Goal: Task Accomplishment & Management: Complete application form

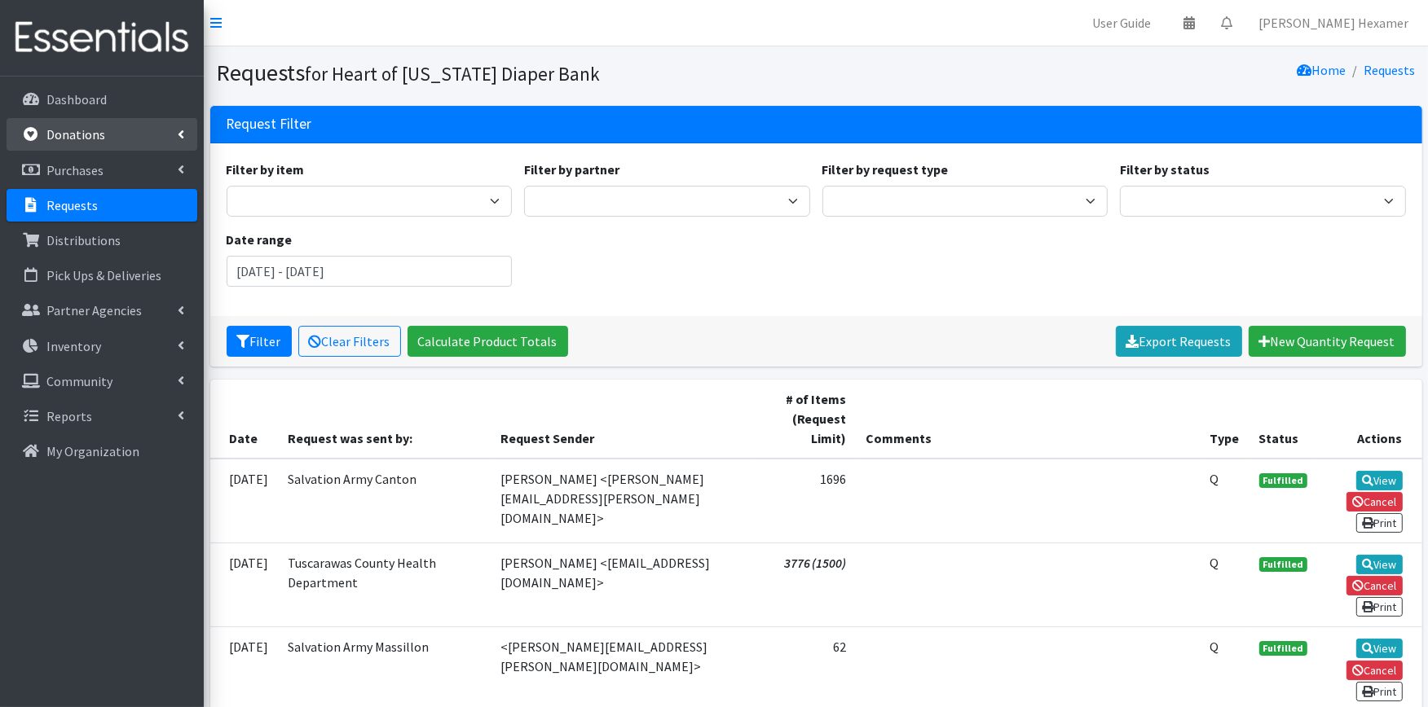
click at [76, 122] on link "Donations" at bounding box center [102, 134] width 191 height 33
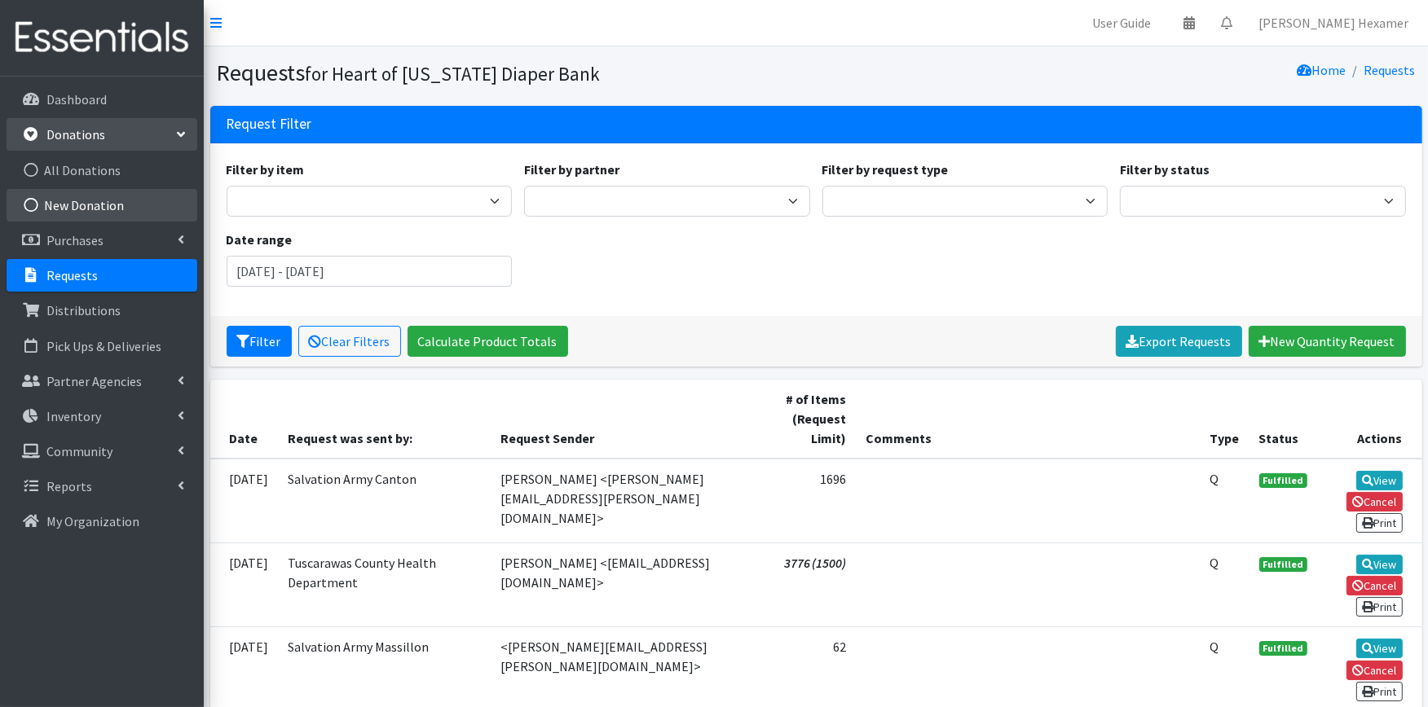
click at [95, 200] on link "New Donation" at bounding box center [102, 205] width 191 height 33
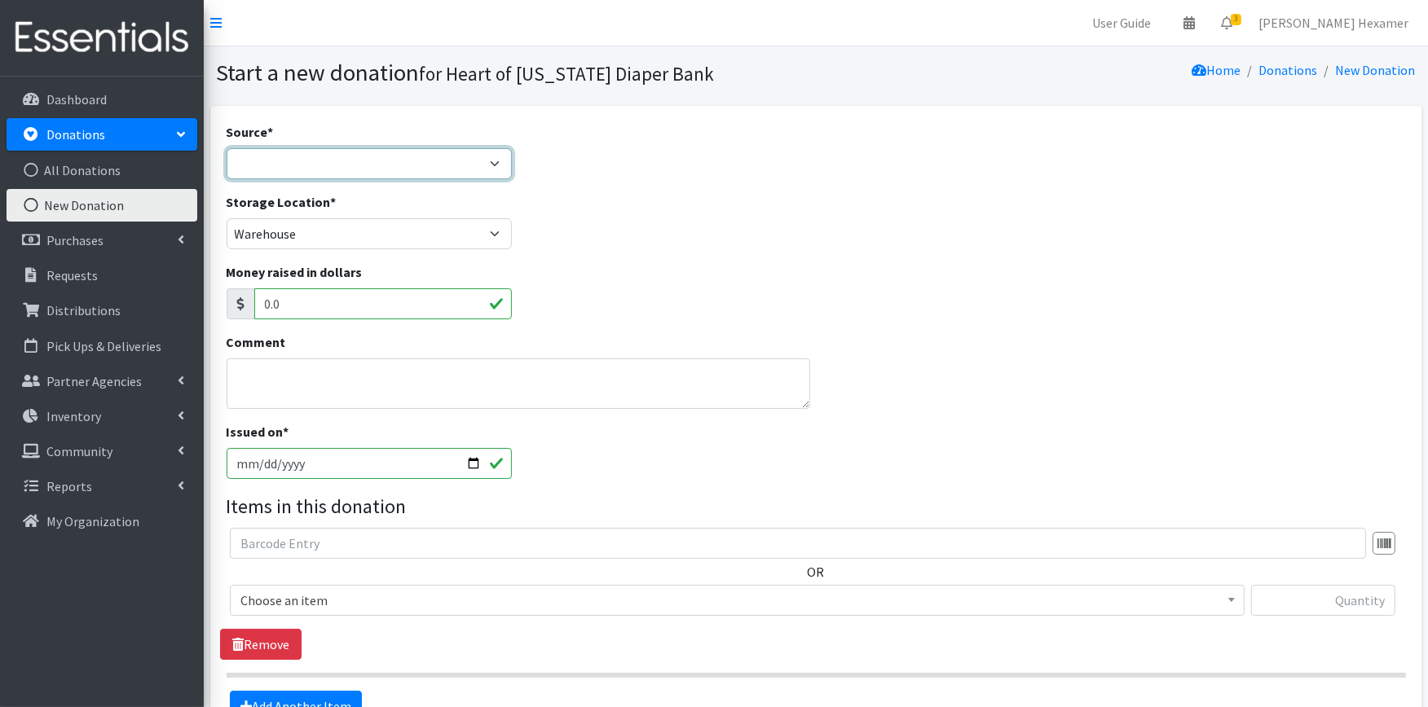
click at [275, 155] on select "Product Drive Manufacturer Donation Site Misc. Donation" at bounding box center [370, 163] width 286 height 31
select select "Donation Site"
click at [227, 148] on select "Product Drive Manufacturer Donation Site Misc. Donation" at bounding box center [370, 163] width 286 height 31
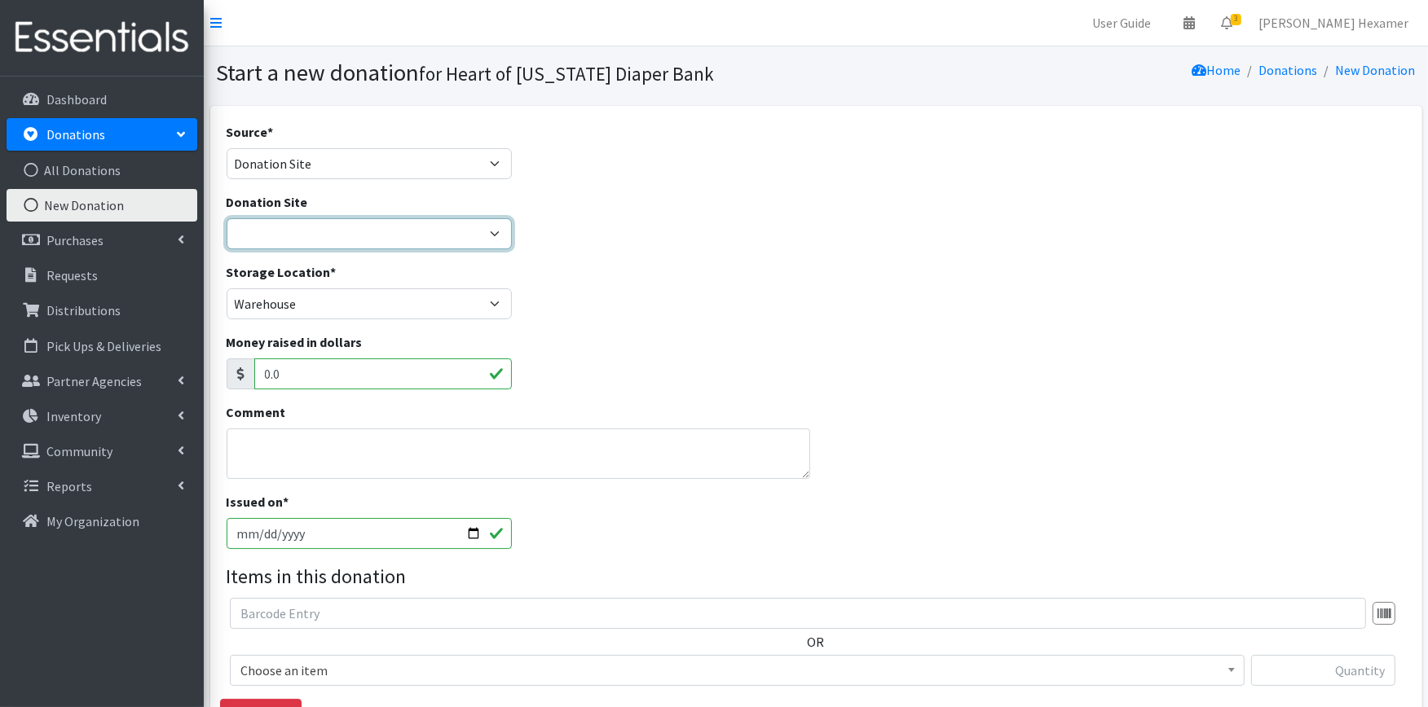
click at [378, 235] on select "2024 Partner Donations Akron Children's Health Center - North Canton Aultman HE…" at bounding box center [370, 233] width 286 height 31
select select "954"
click at [227, 218] on select "2024 Partner Donations Akron Children's Health Center - North Canton Aultman HE…" at bounding box center [370, 233] width 286 height 31
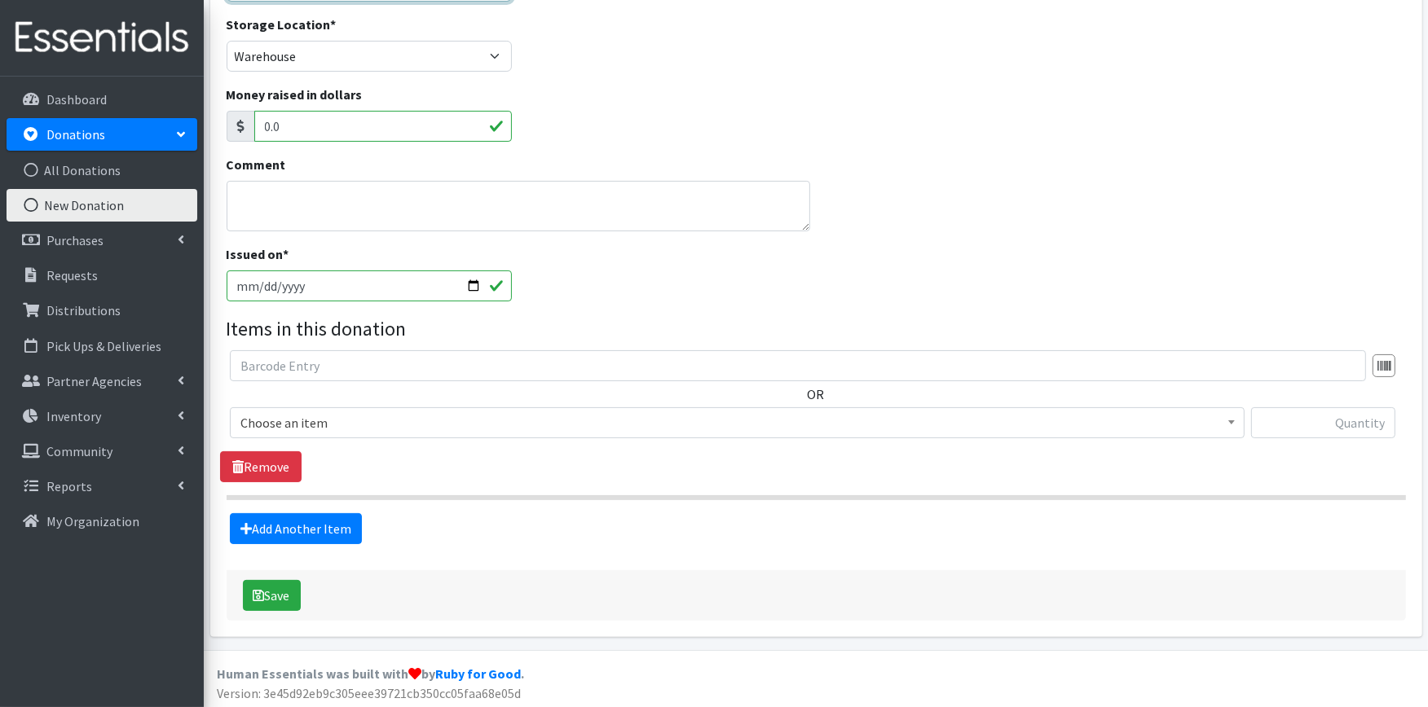
scroll to position [250, 0]
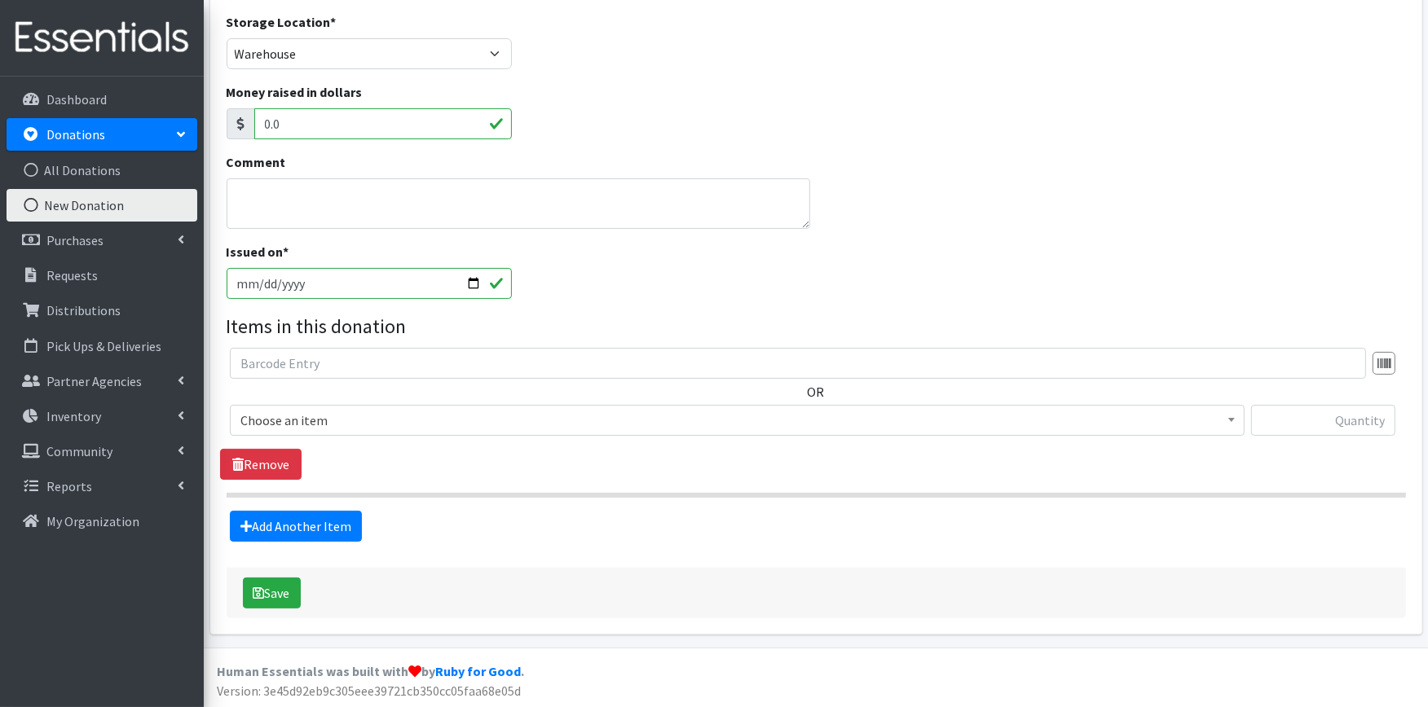
click at [391, 434] on span "Choose an item" at bounding box center [737, 420] width 1015 height 31
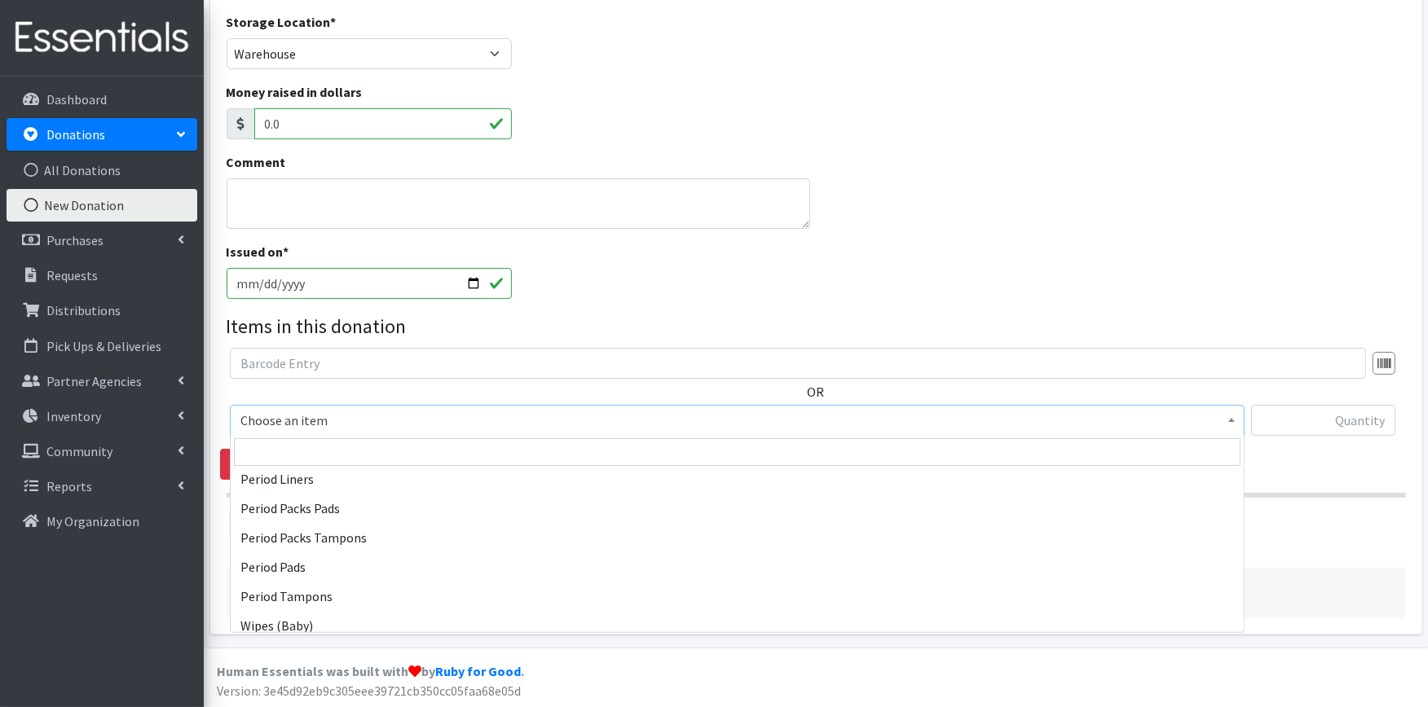
scroll to position [755, 0]
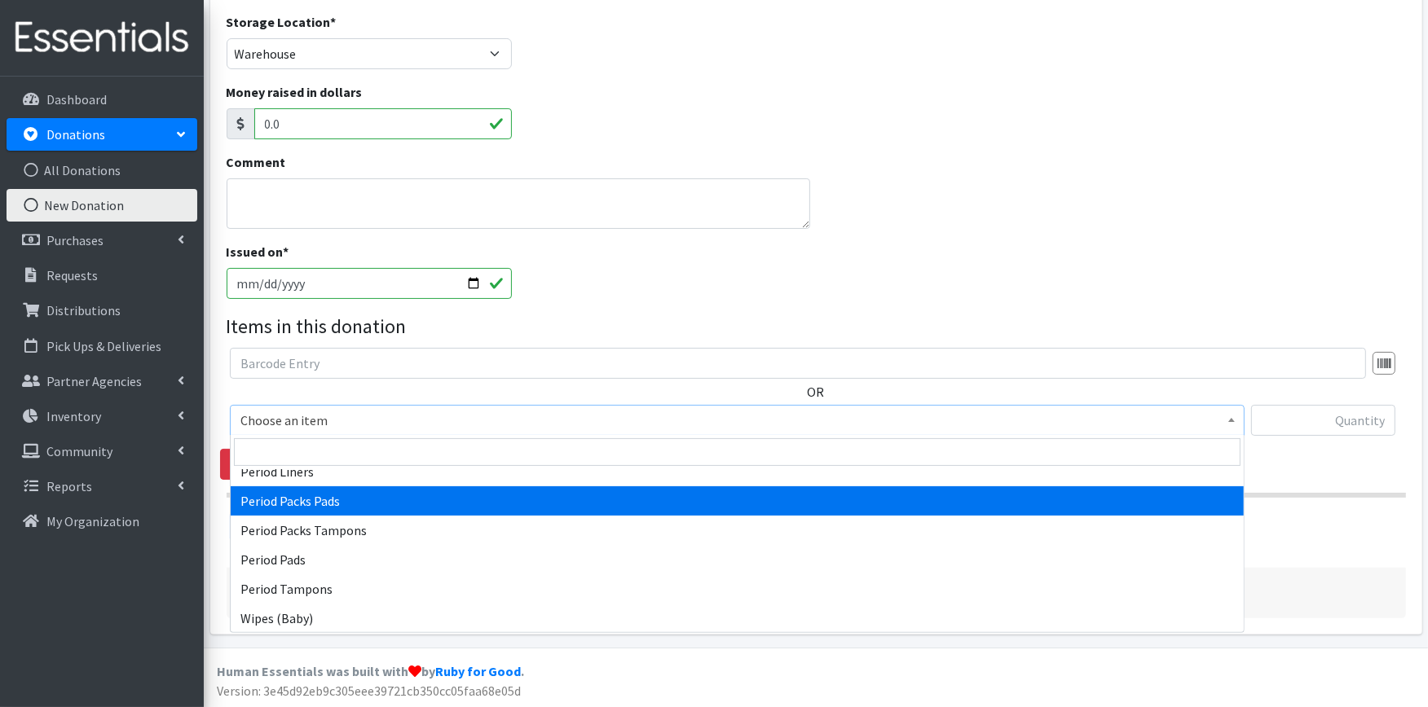
select select "11444"
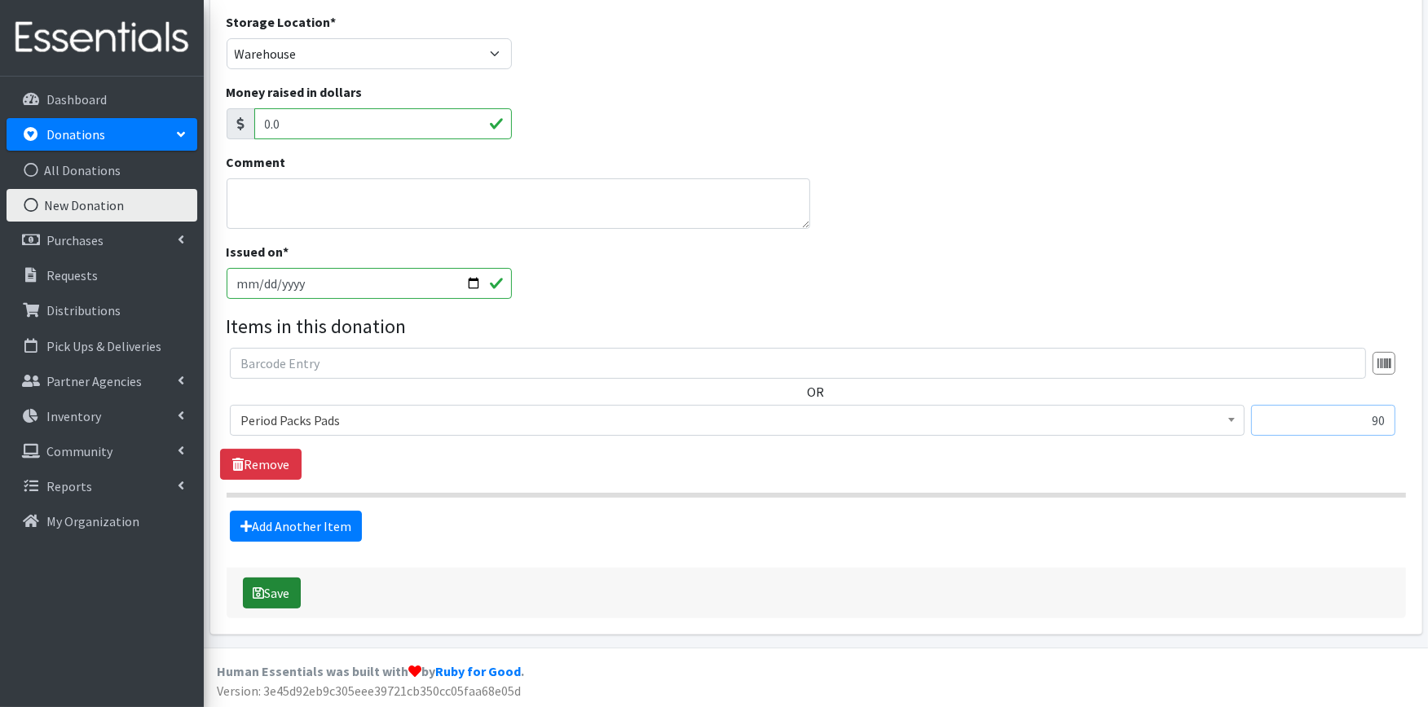
type input "90"
click at [279, 590] on button "Save" at bounding box center [272, 593] width 58 height 31
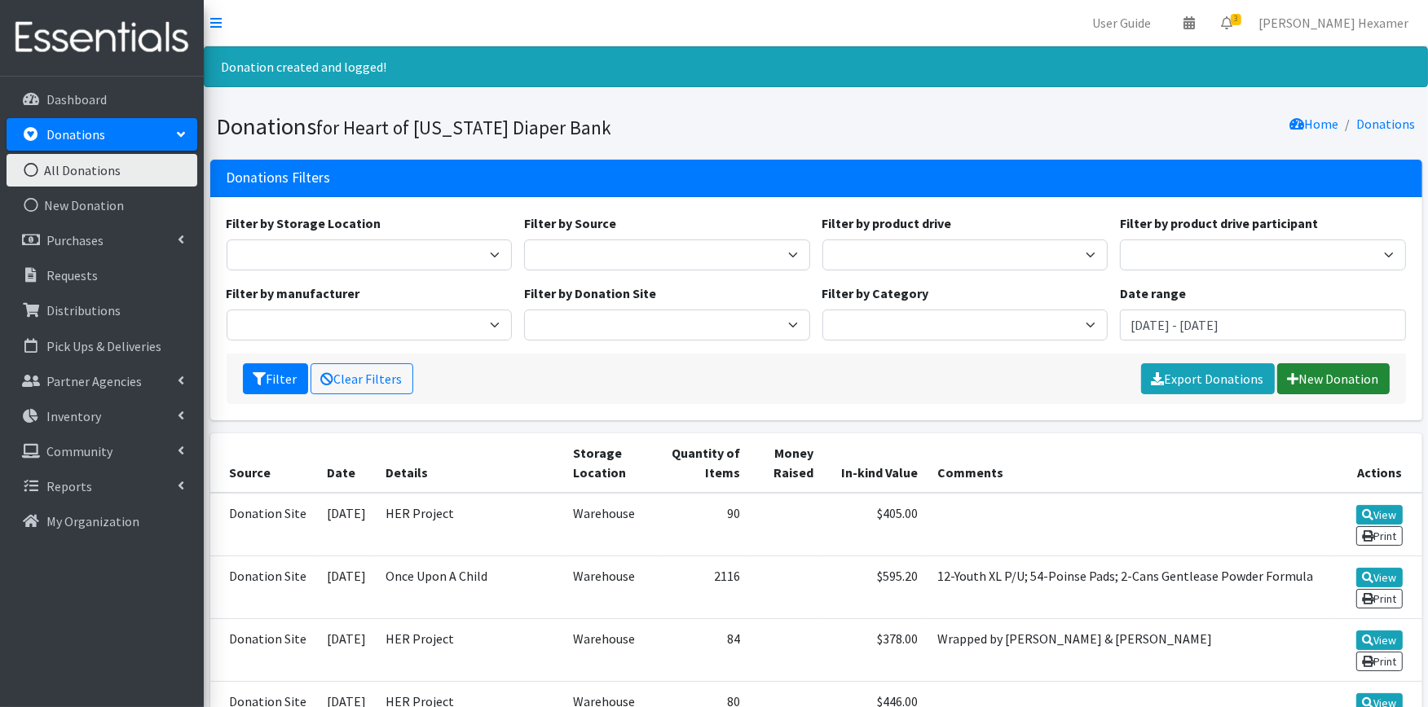
click at [1335, 389] on link "New Donation" at bounding box center [1333, 378] width 112 height 31
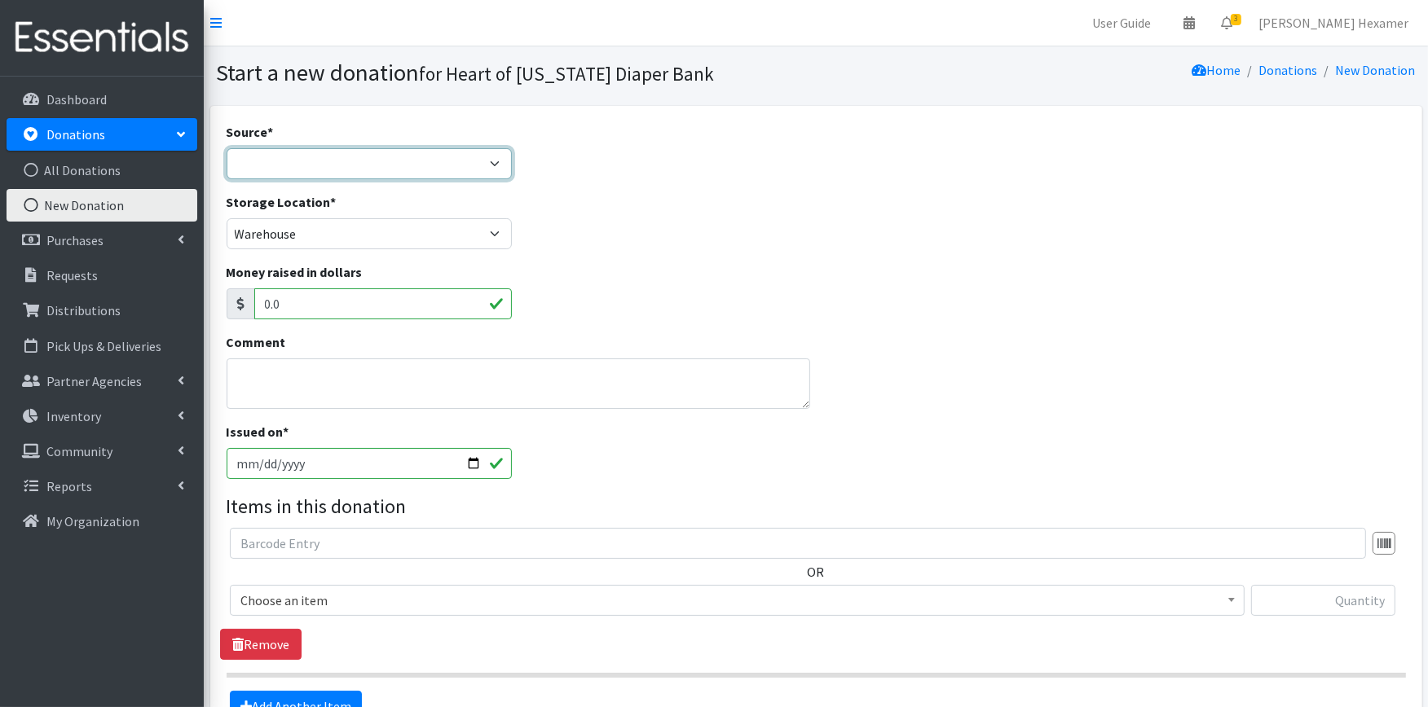
click at [461, 165] on select "Product Drive Manufacturer Donation Site Misc. Donation" at bounding box center [370, 163] width 286 height 31
select select "Donation Site"
click at [227, 148] on select "Product Drive Manufacturer Donation Site Misc. Donation" at bounding box center [370, 163] width 286 height 31
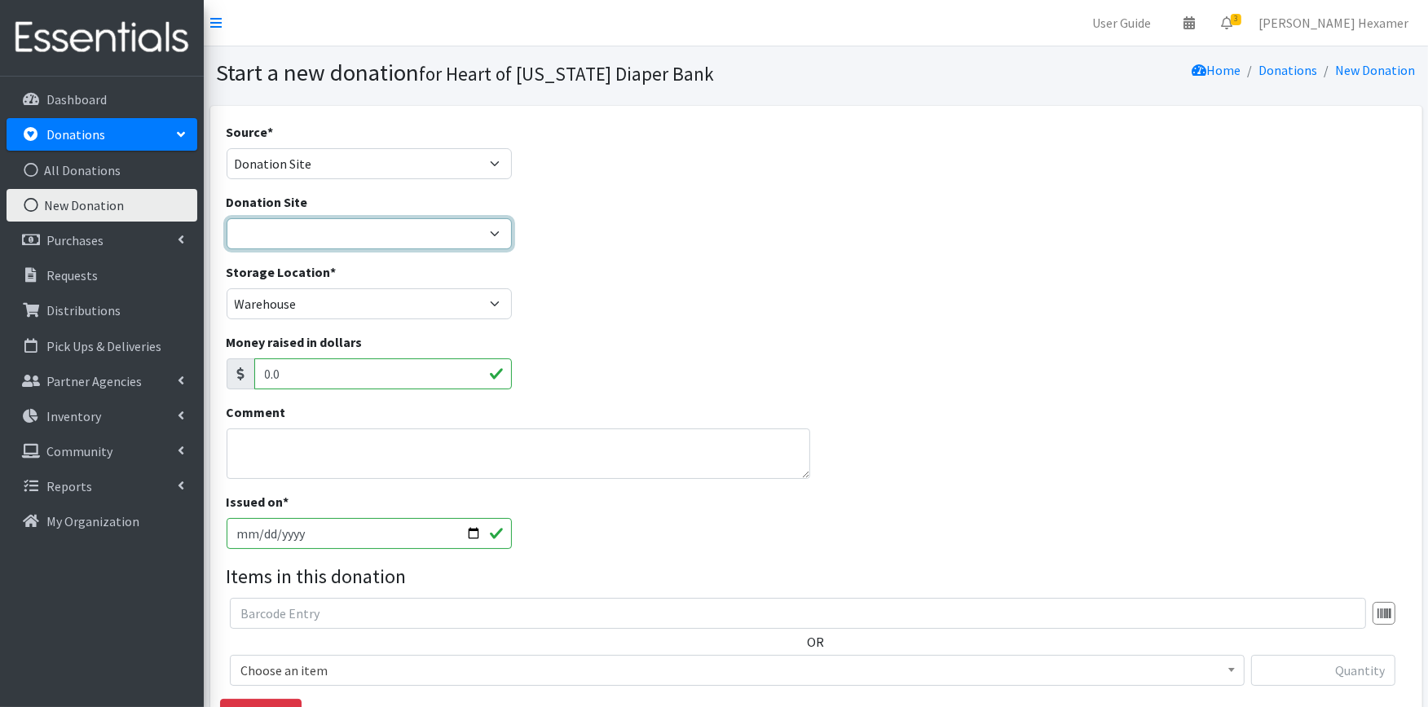
click at [310, 233] on select "2024 Partner Donations Akron Children's Health Center - North Canton Aultman HE…" at bounding box center [370, 233] width 286 height 31
select select "712"
click at [227, 218] on select "2024 Partner Donations Akron Children's Health Center - North Canton Aultman HE…" at bounding box center [370, 233] width 286 height 31
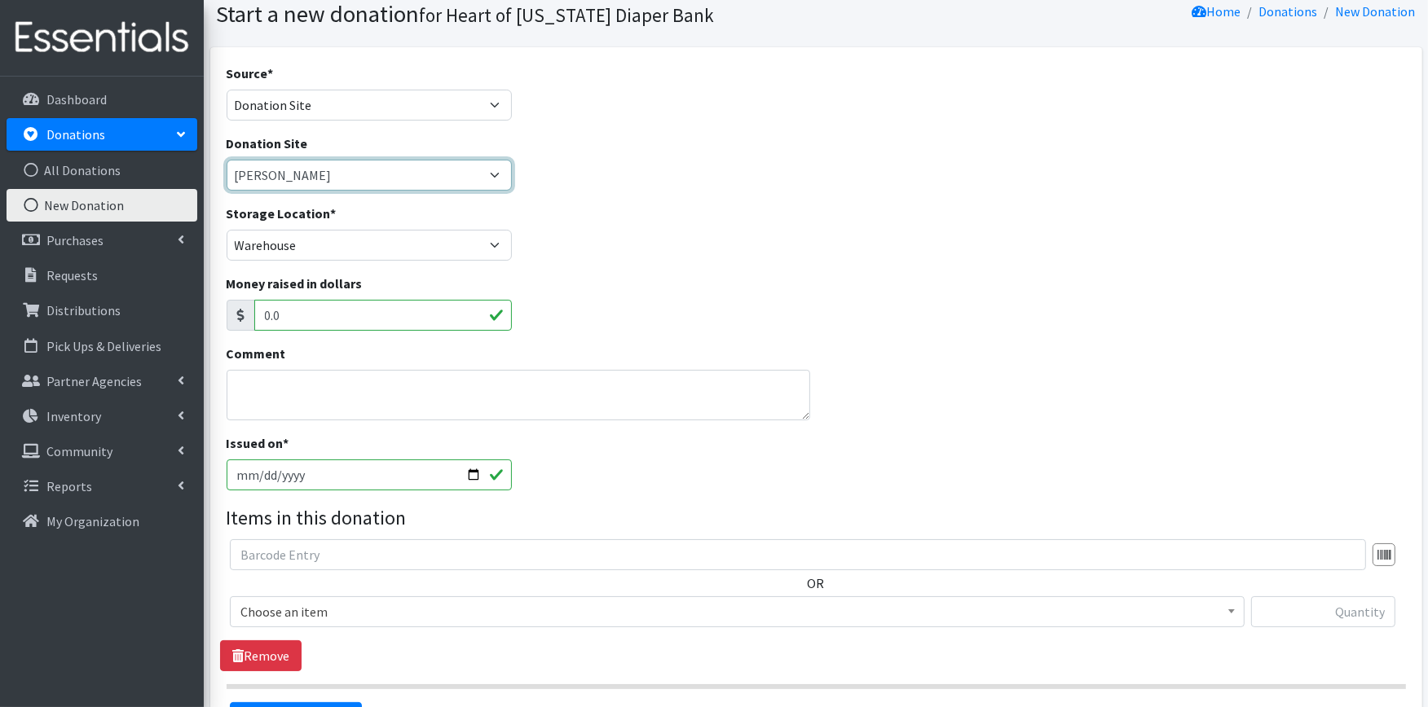
scroll to position [90, 0]
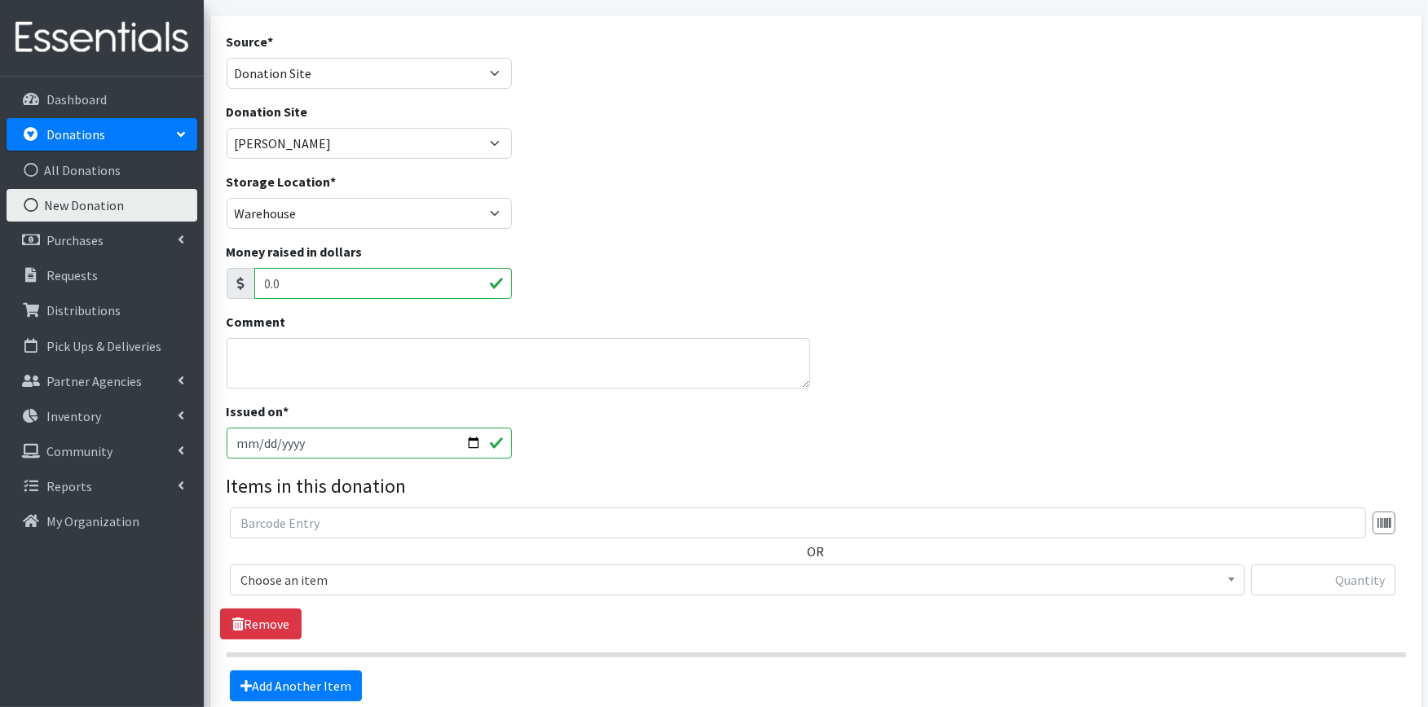
click at [331, 583] on span "Choose an item" at bounding box center [736, 580] width 993 height 23
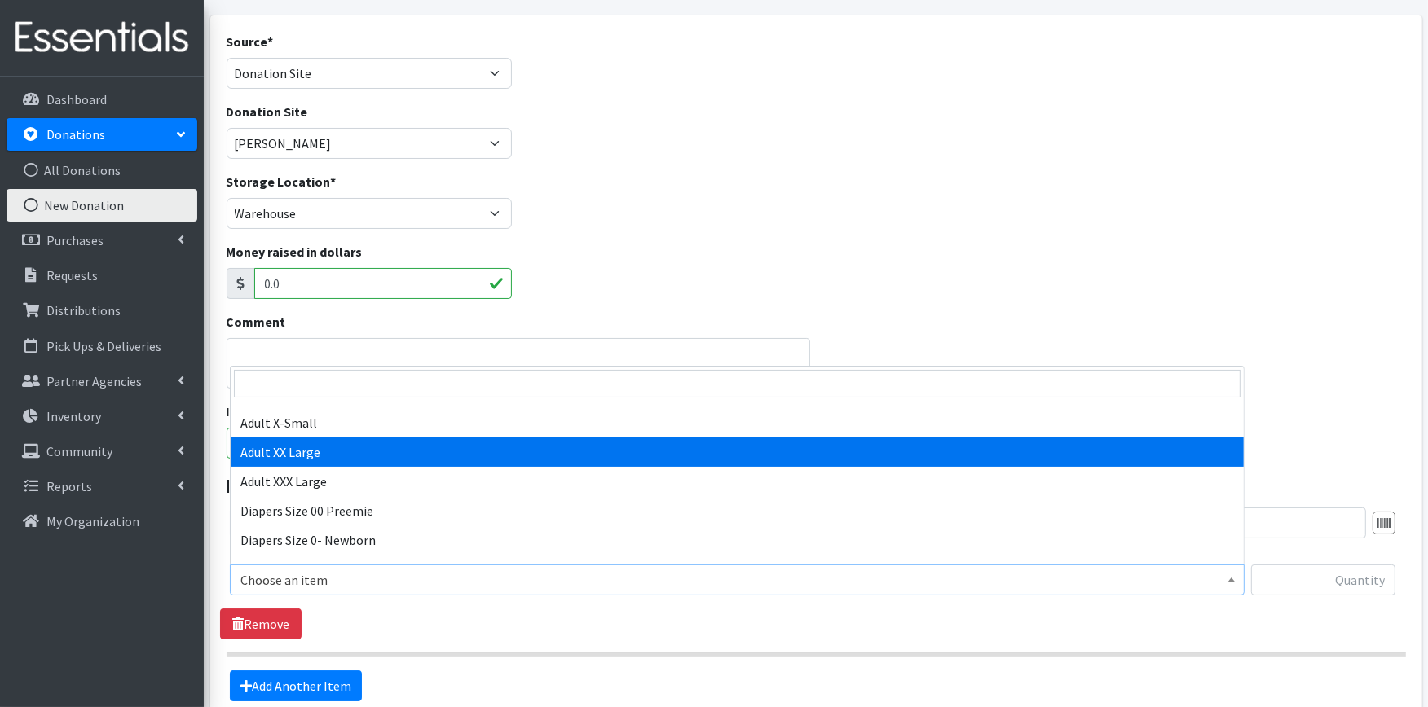
scroll to position [181, 0]
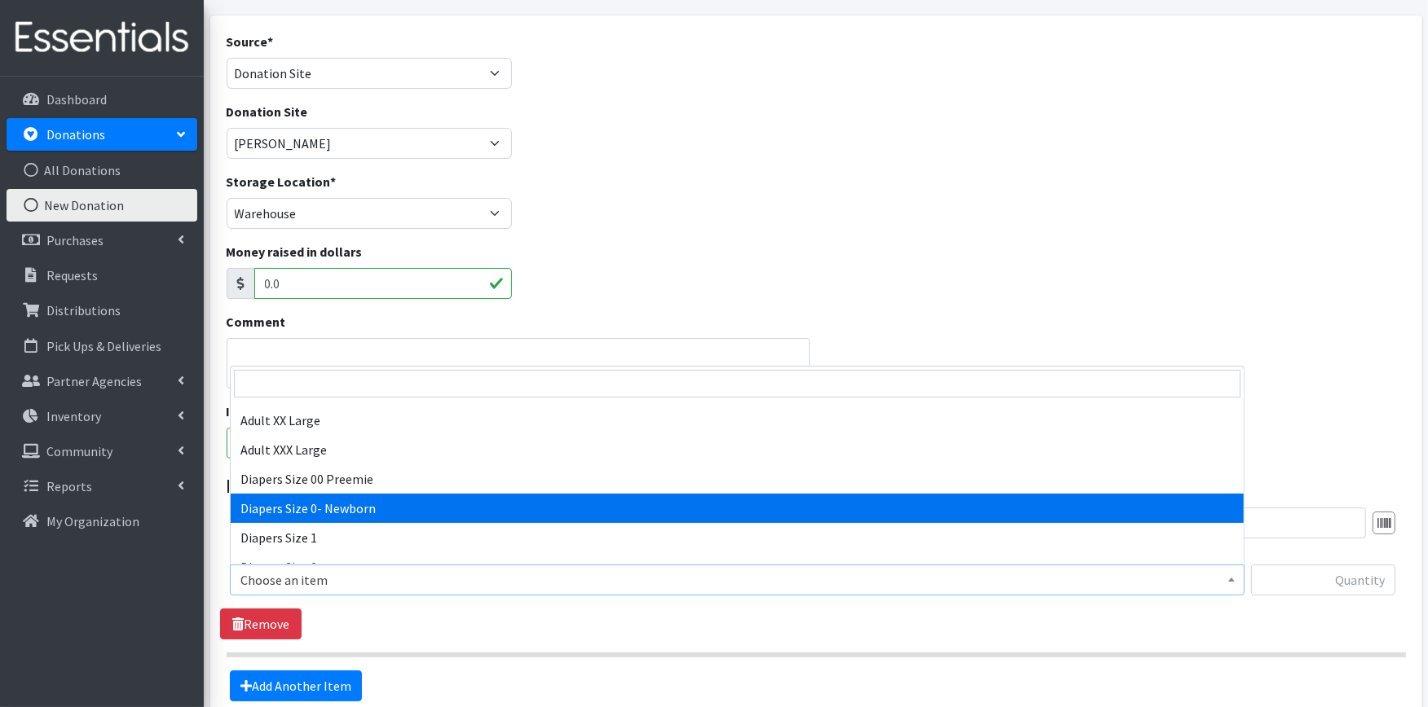
select select "406"
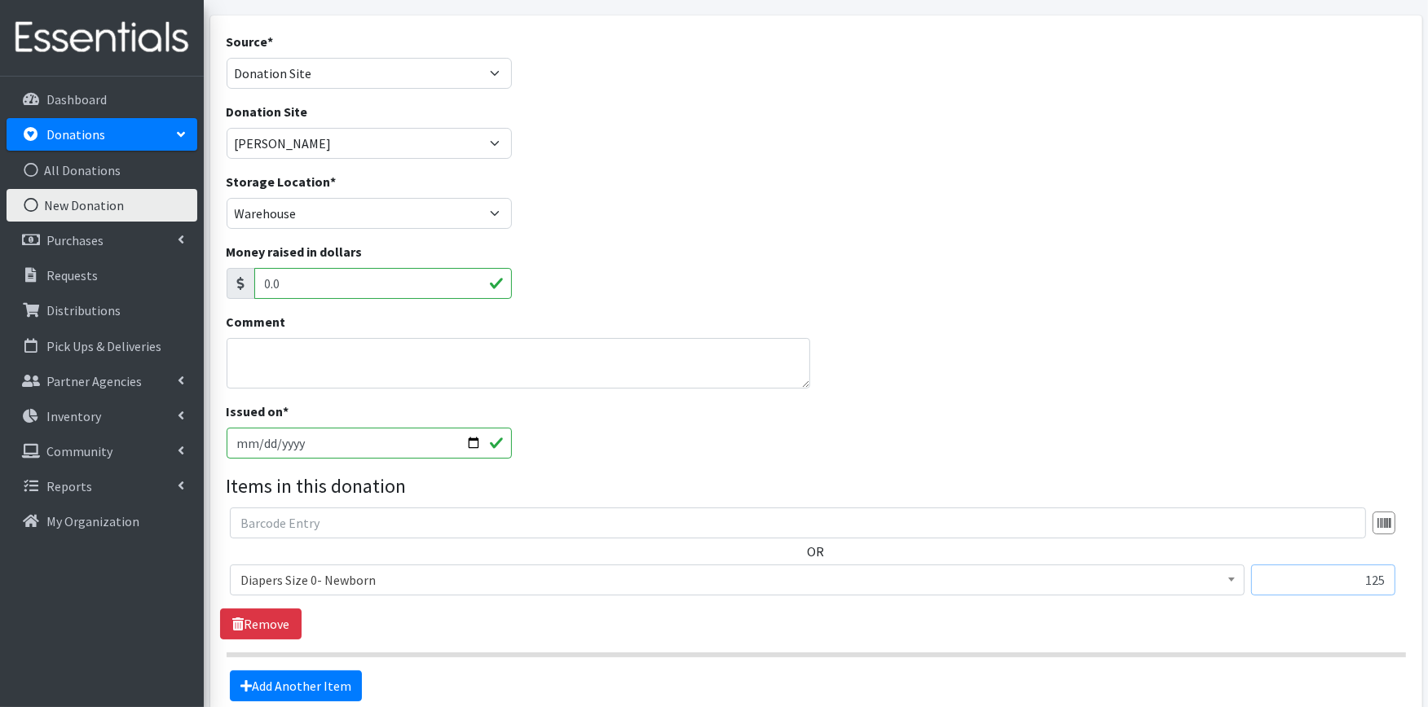
type input "125"
click at [241, 689] on icon at bounding box center [245, 686] width 11 height 13
click at [324, 678] on link "Add Another Item" at bounding box center [296, 686] width 132 height 31
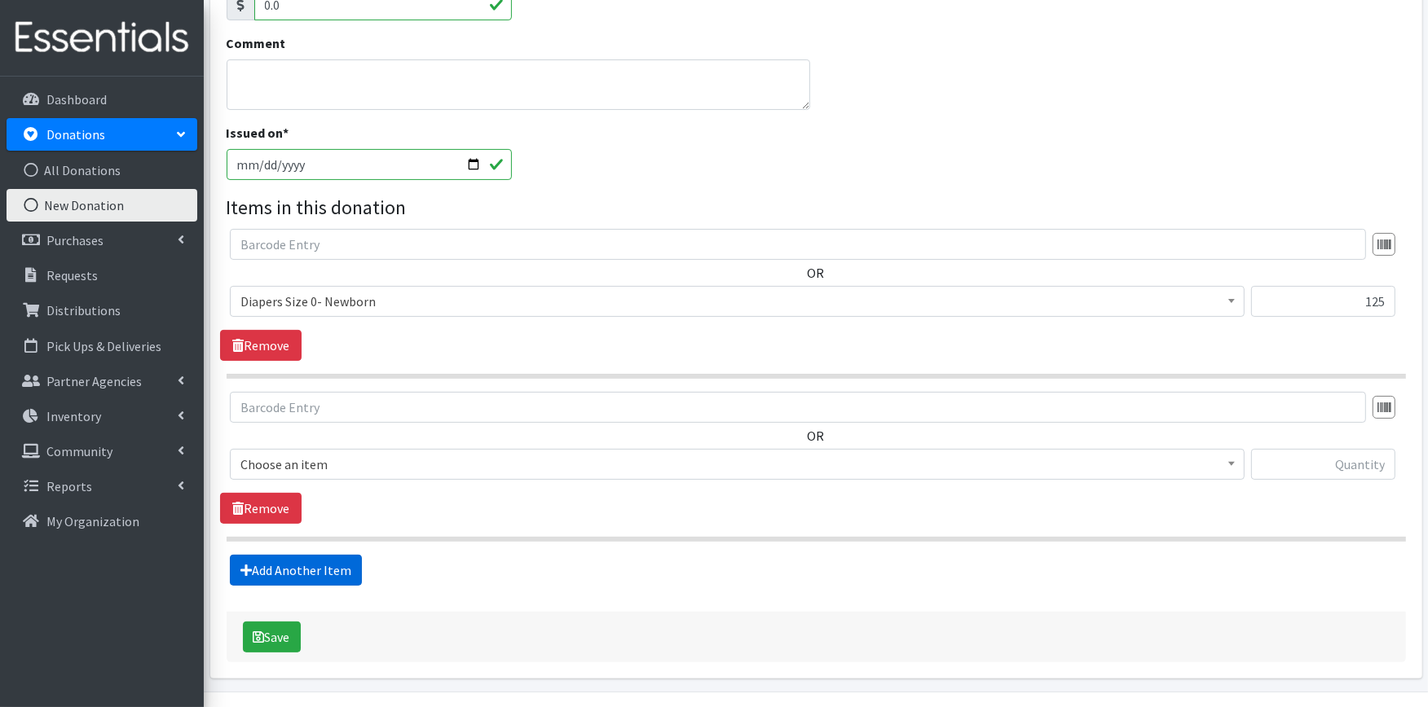
scroll to position [414, 0]
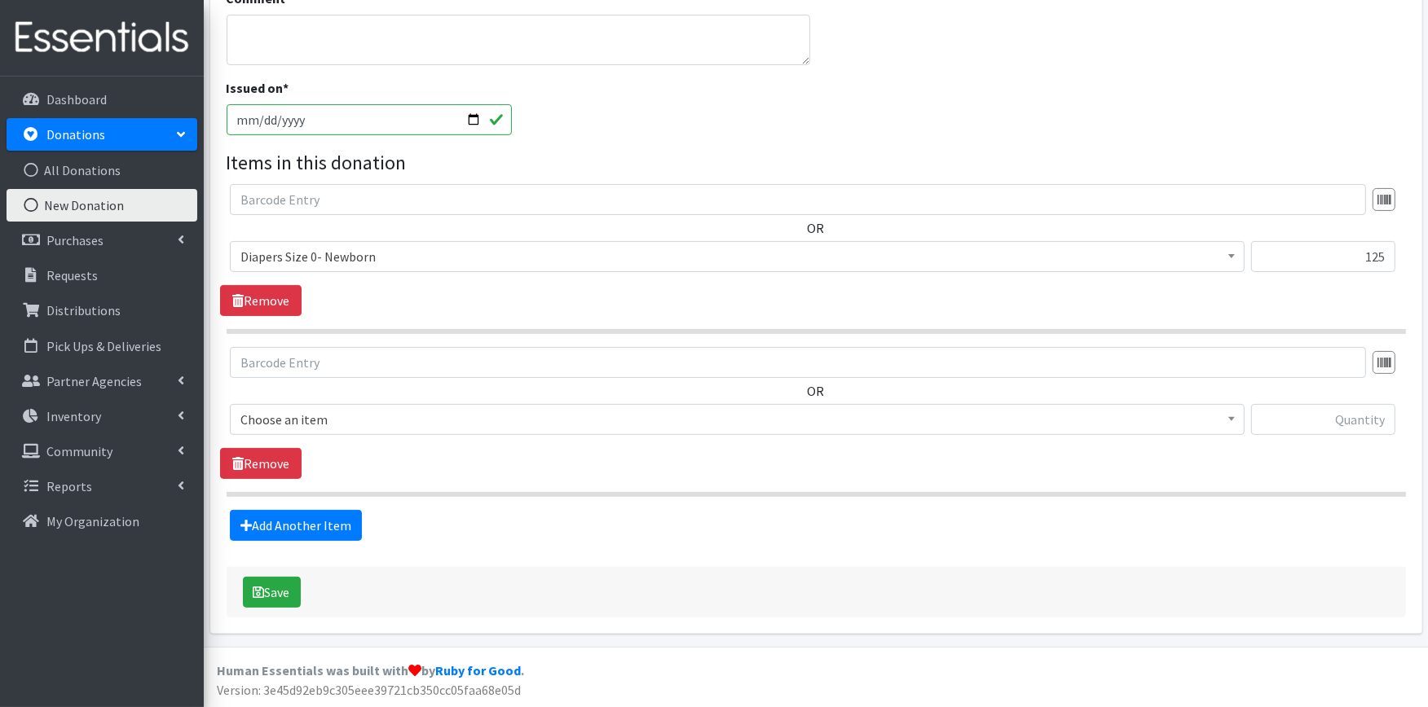
click at [354, 412] on span "Choose an item" at bounding box center [736, 419] width 993 height 23
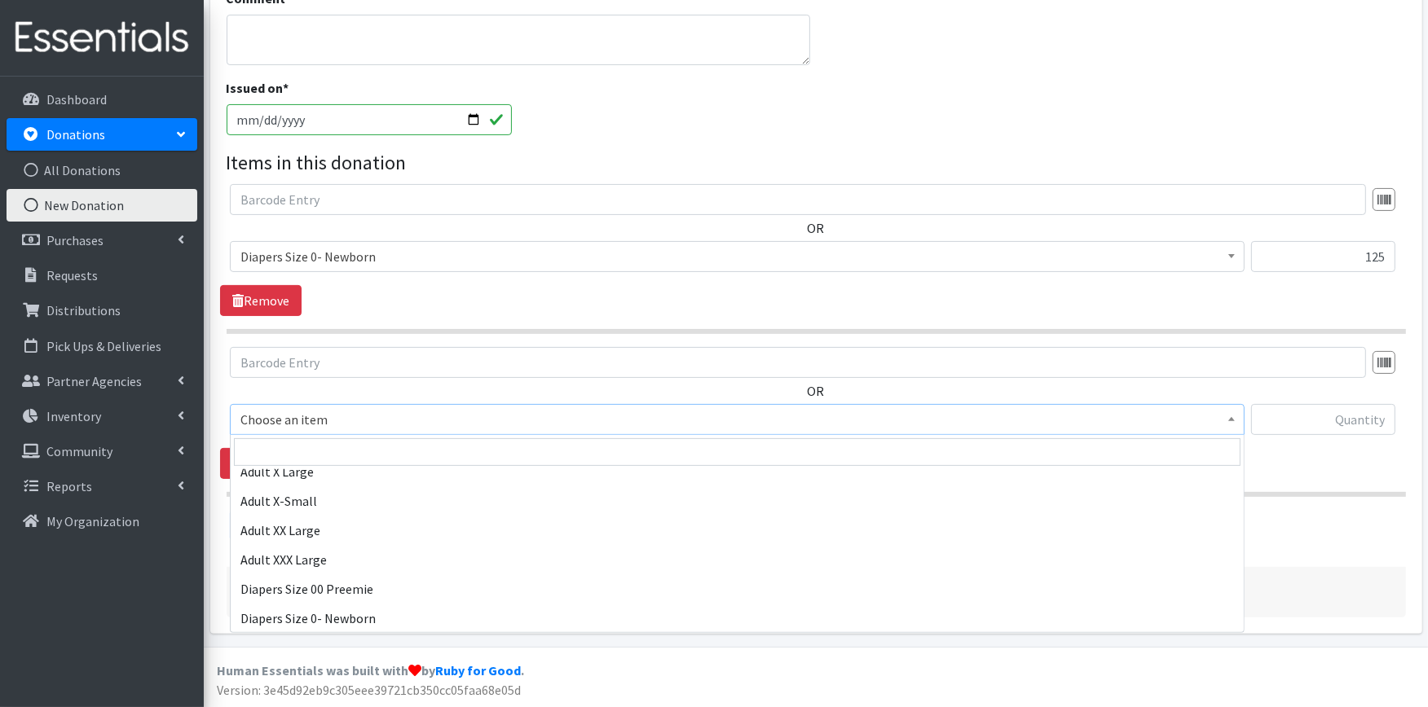
scroll to position [181, 0]
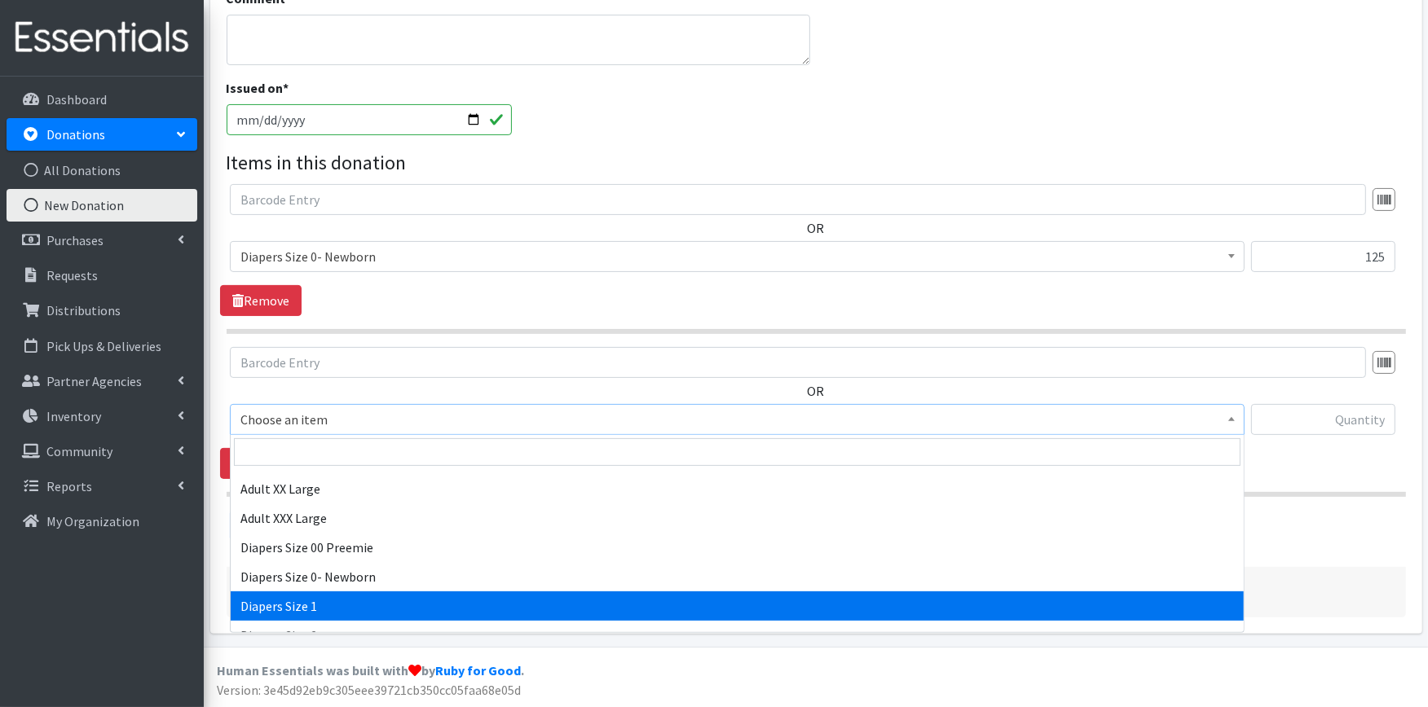
select select "408"
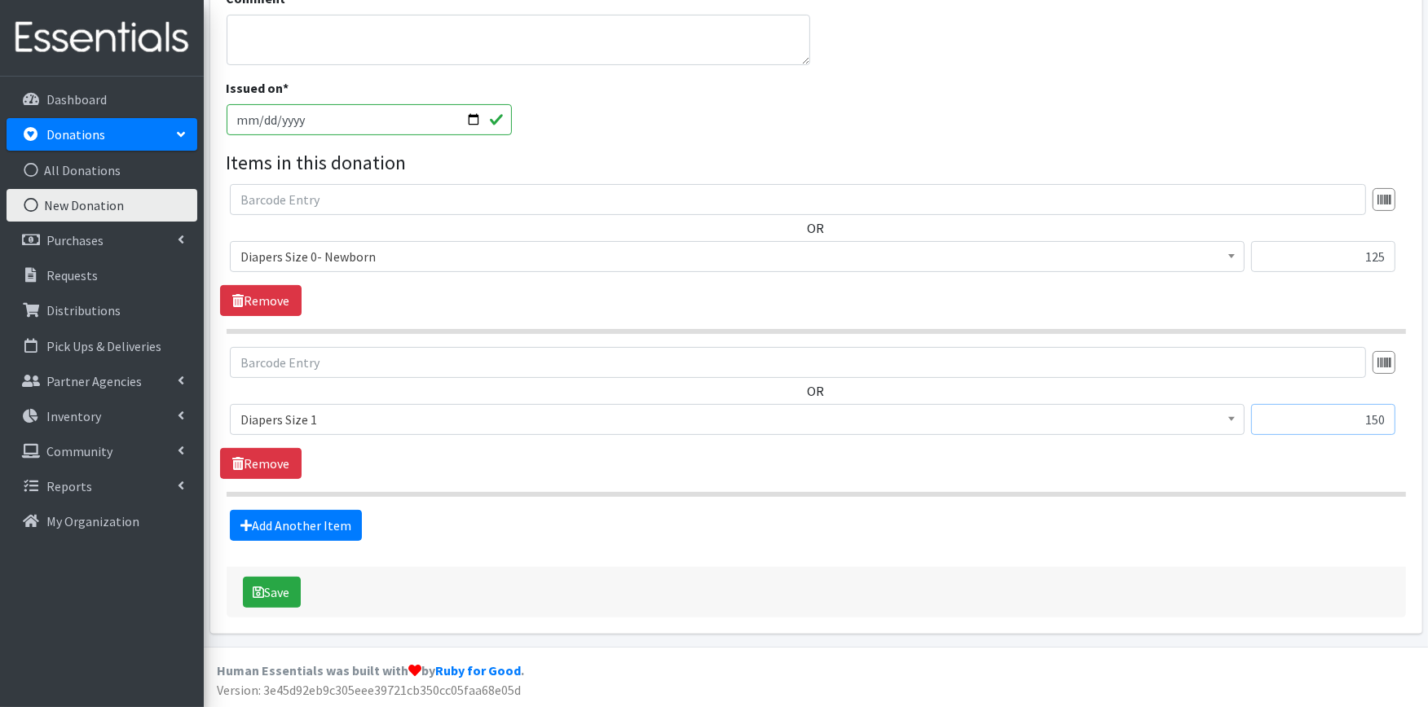
type input "150"
click at [310, 519] on link "Add Another Item" at bounding box center [296, 525] width 132 height 31
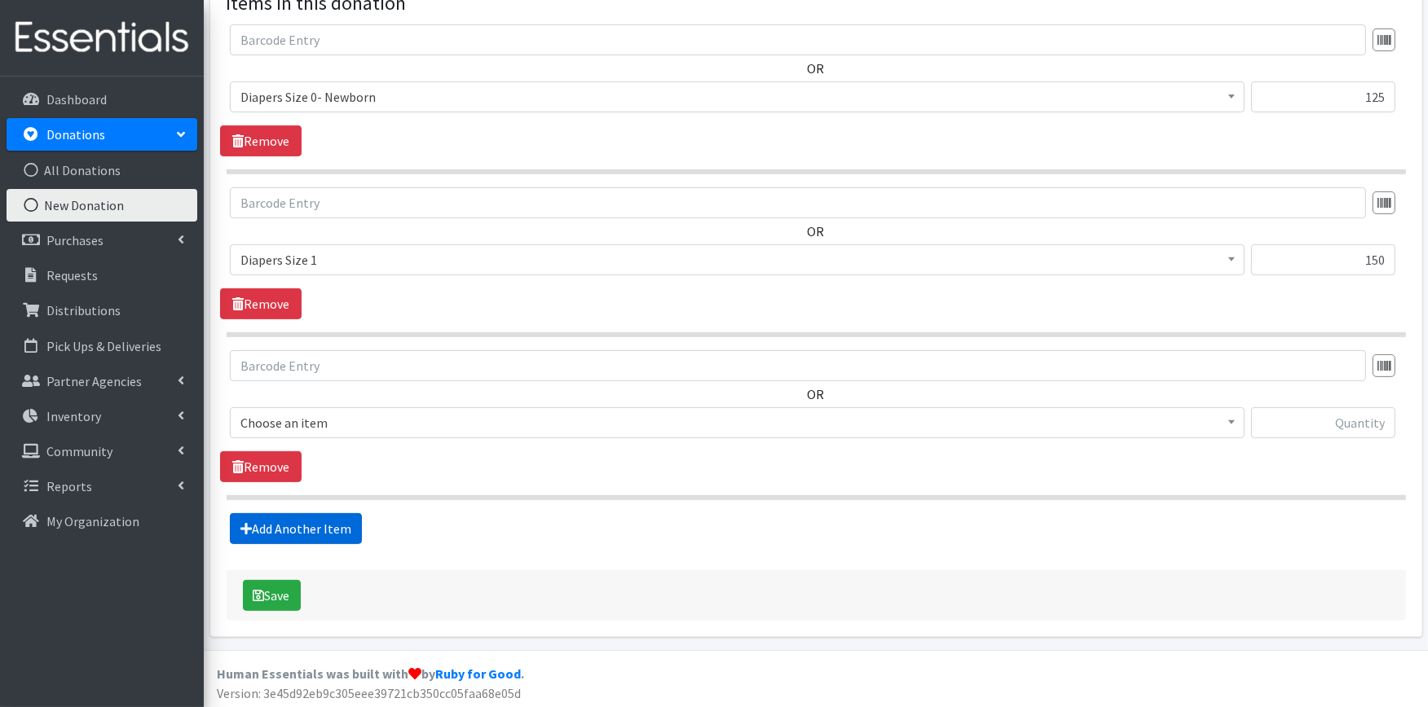
scroll to position [577, 0]
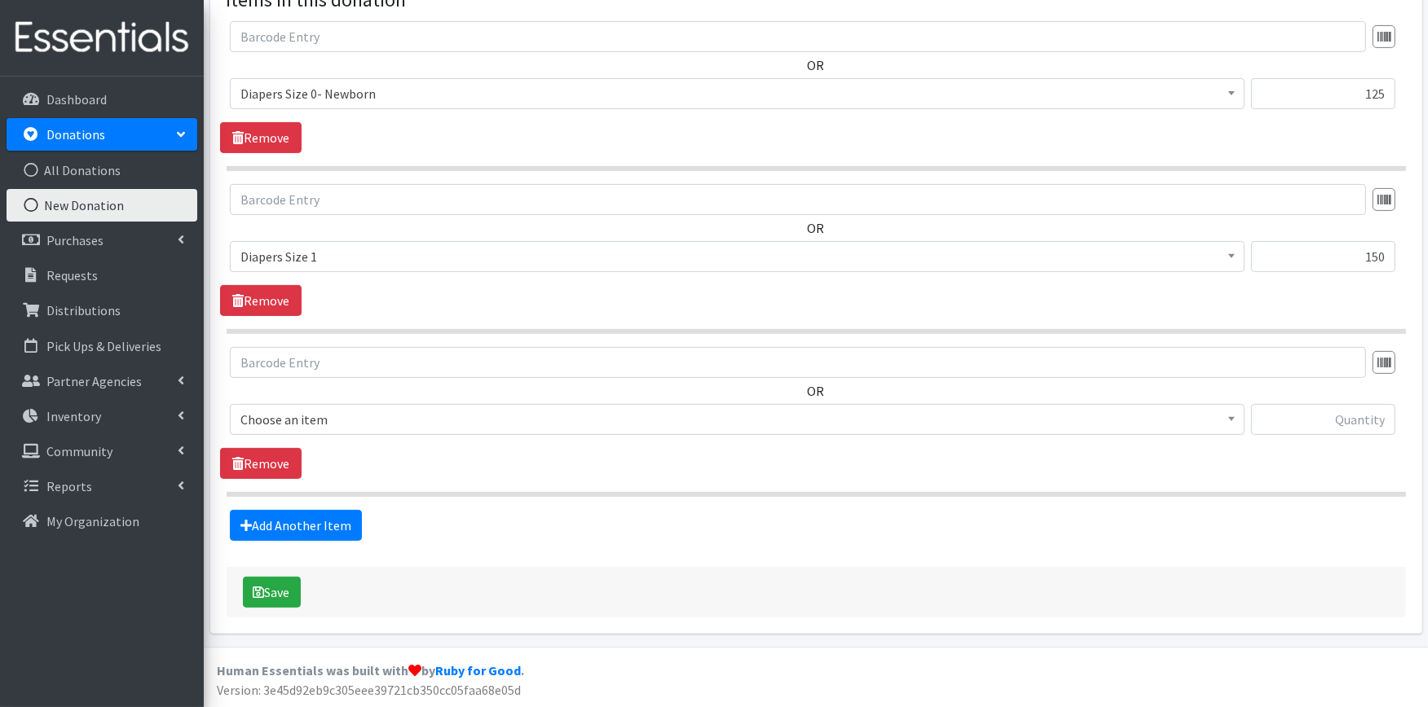
click at [363, 399] on div "OR Choose an item Adult Large Adult Medium Adult Small Adult X Large Adult X-Sm…" at bounding box center [815, 397] width 1191 height 101
click at [367, 414] on span "Choose an item" at bounding box center [736, 419] width 993 height 23
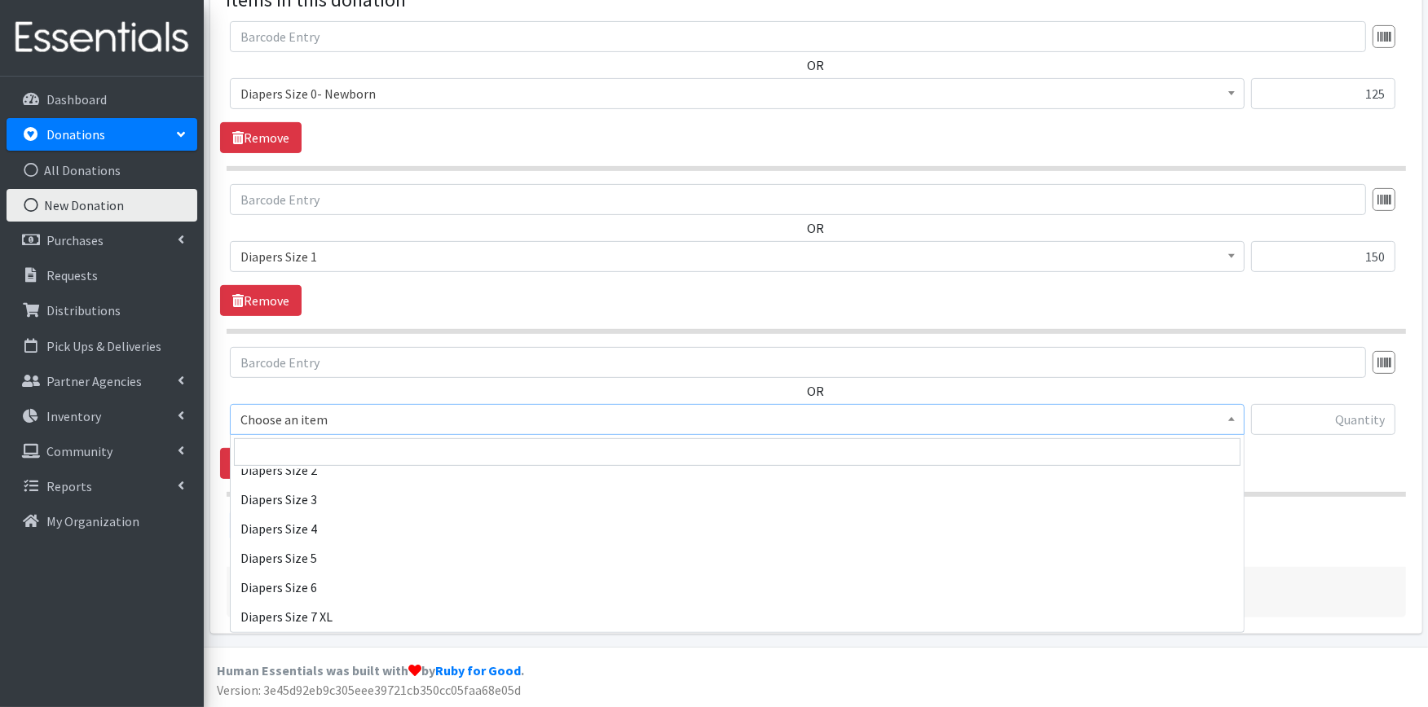
scroll to position [362, 0]
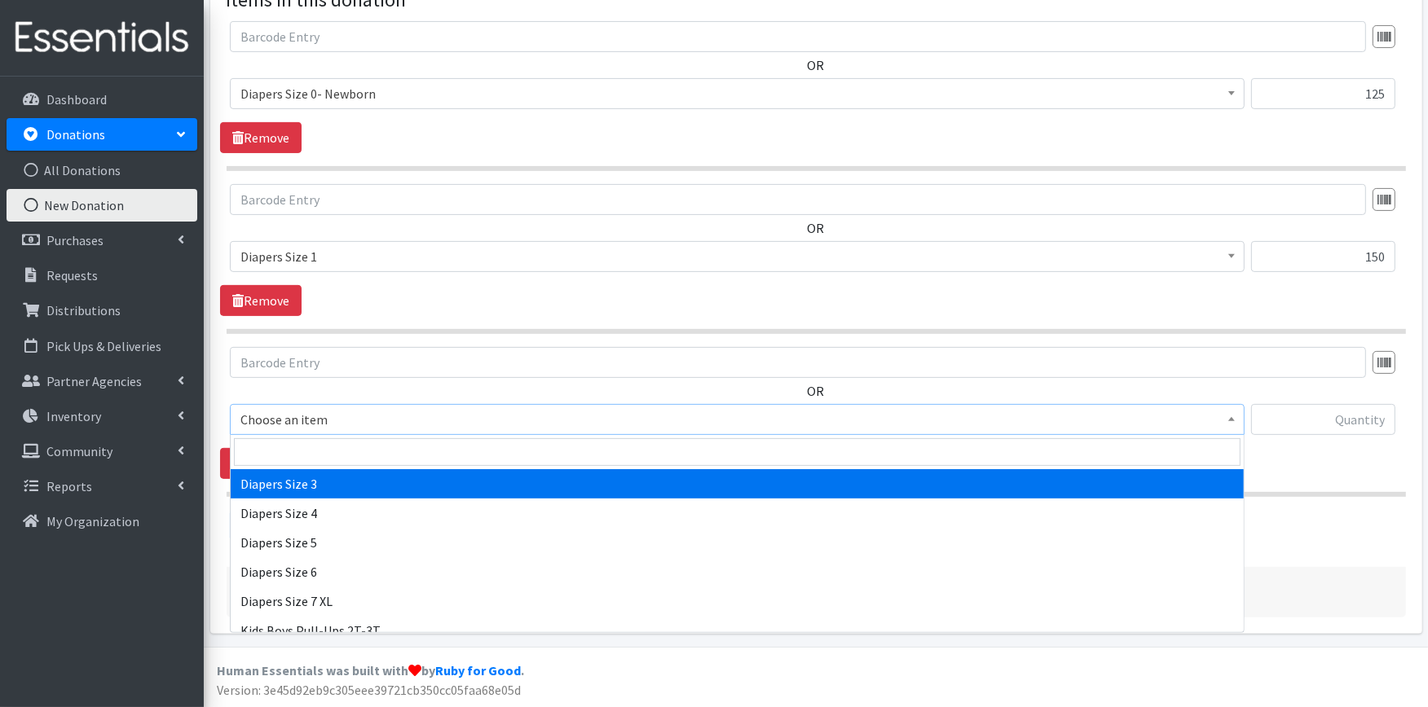
select select "428"
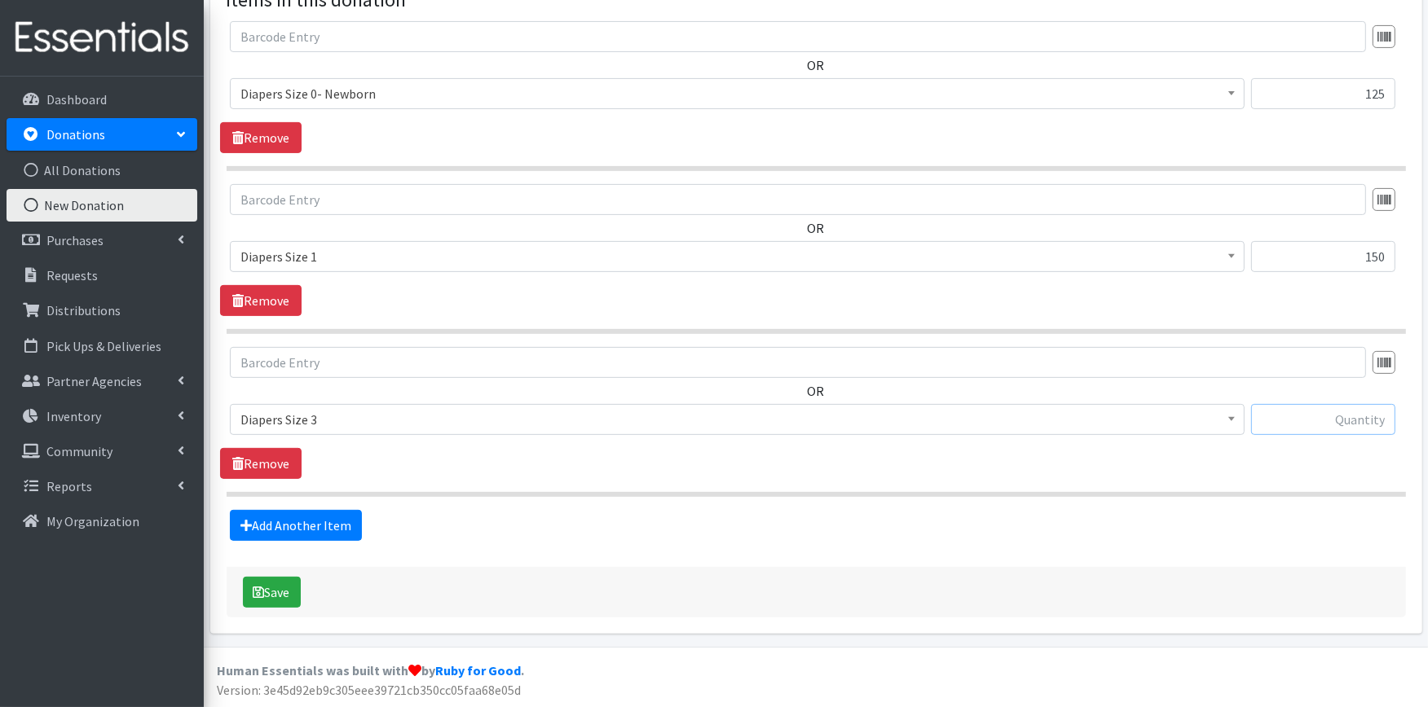
type input "2"
type input "50"
click at [320, 526] on link "Add Another Item" at bounding box center [296, 525] width 132 height 31
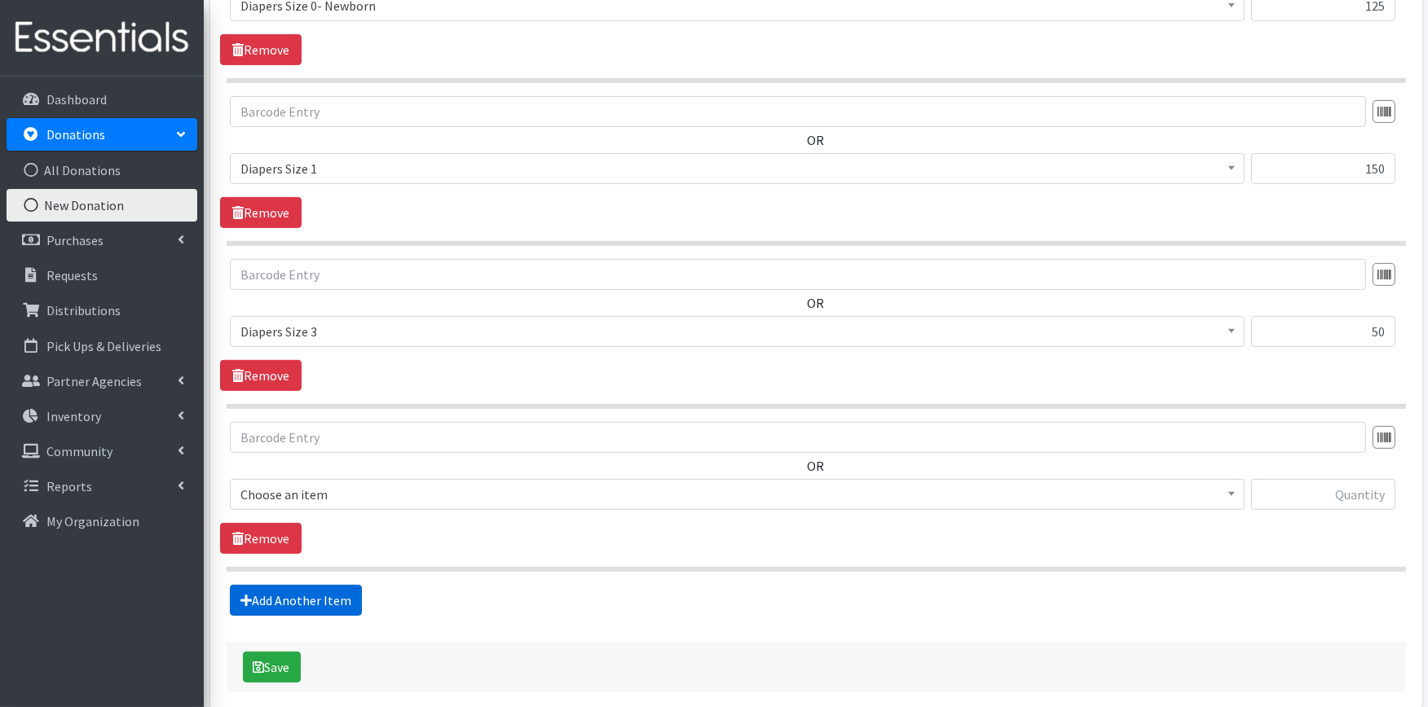
scroll to position [740, 0]
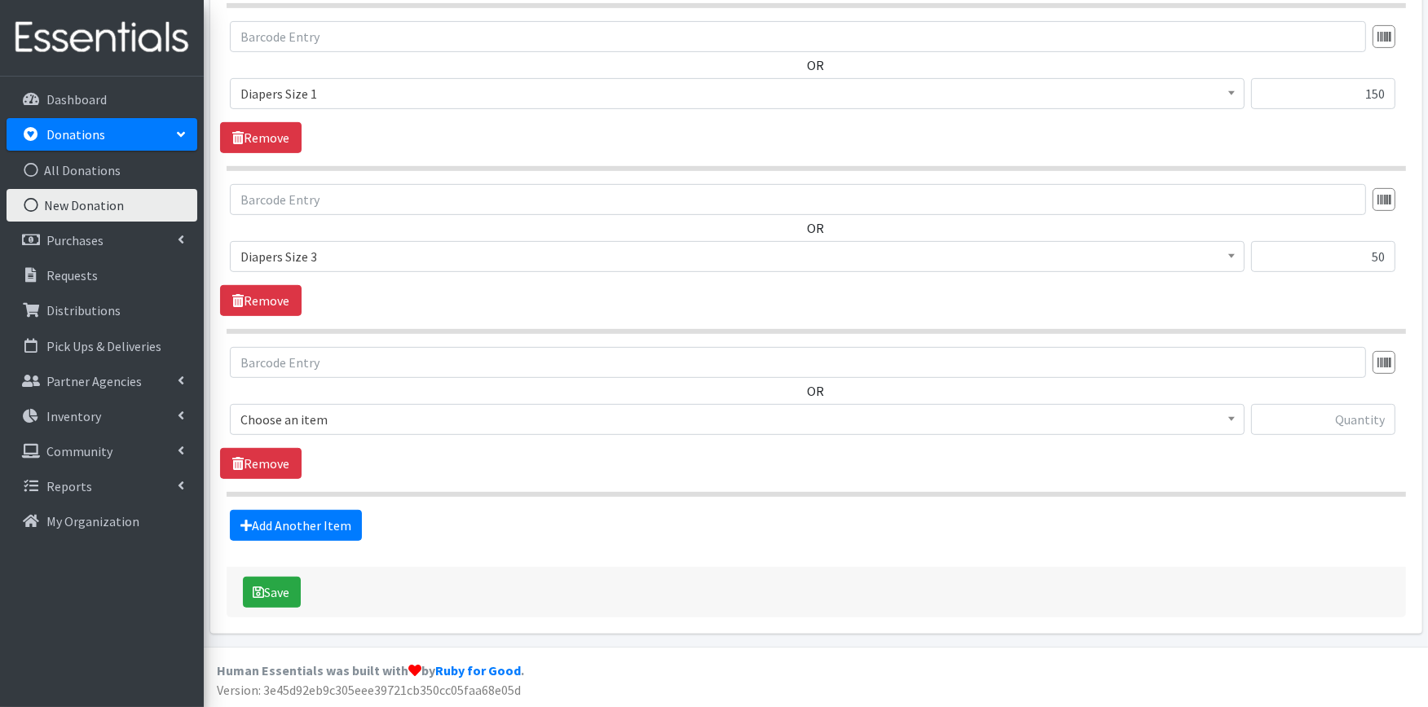
click at [310, 430] on span "Choose an item" at bounding box center [736, 419] width 993 height 23
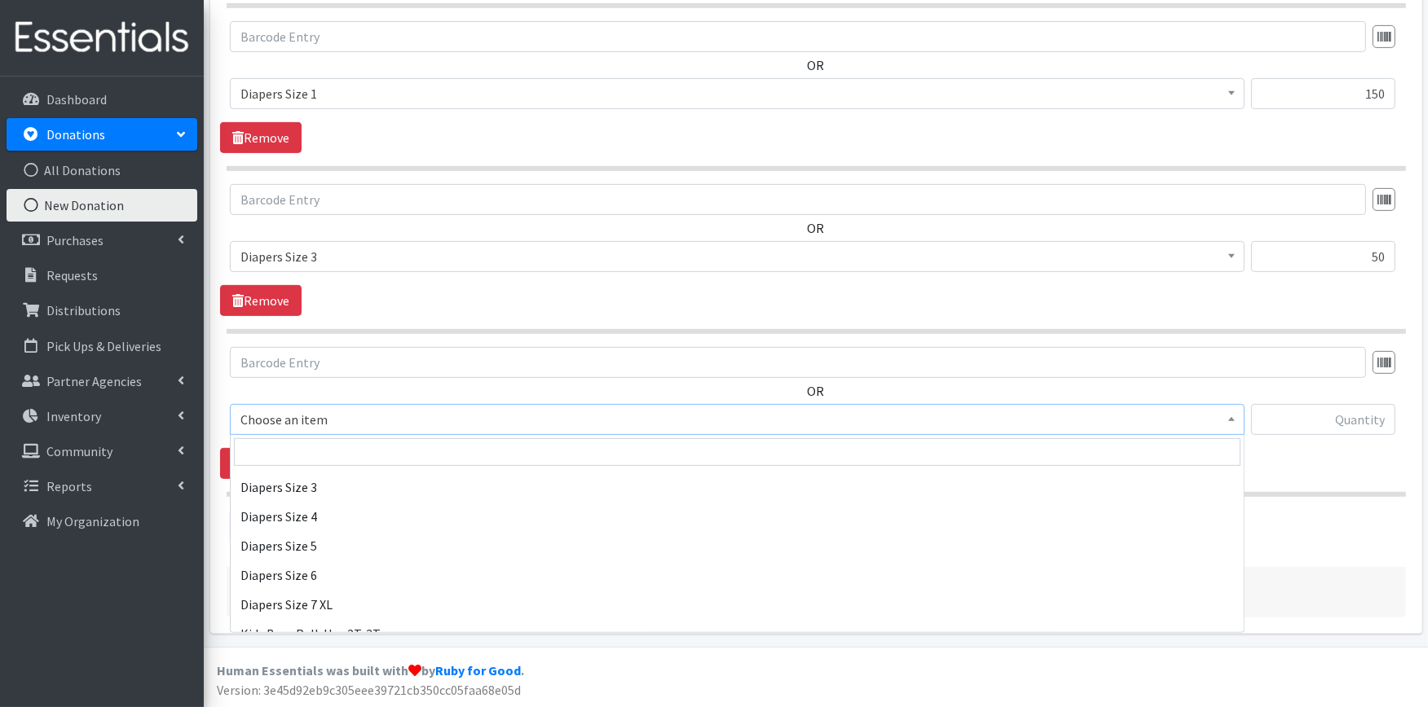
scroll to position [362, 0]
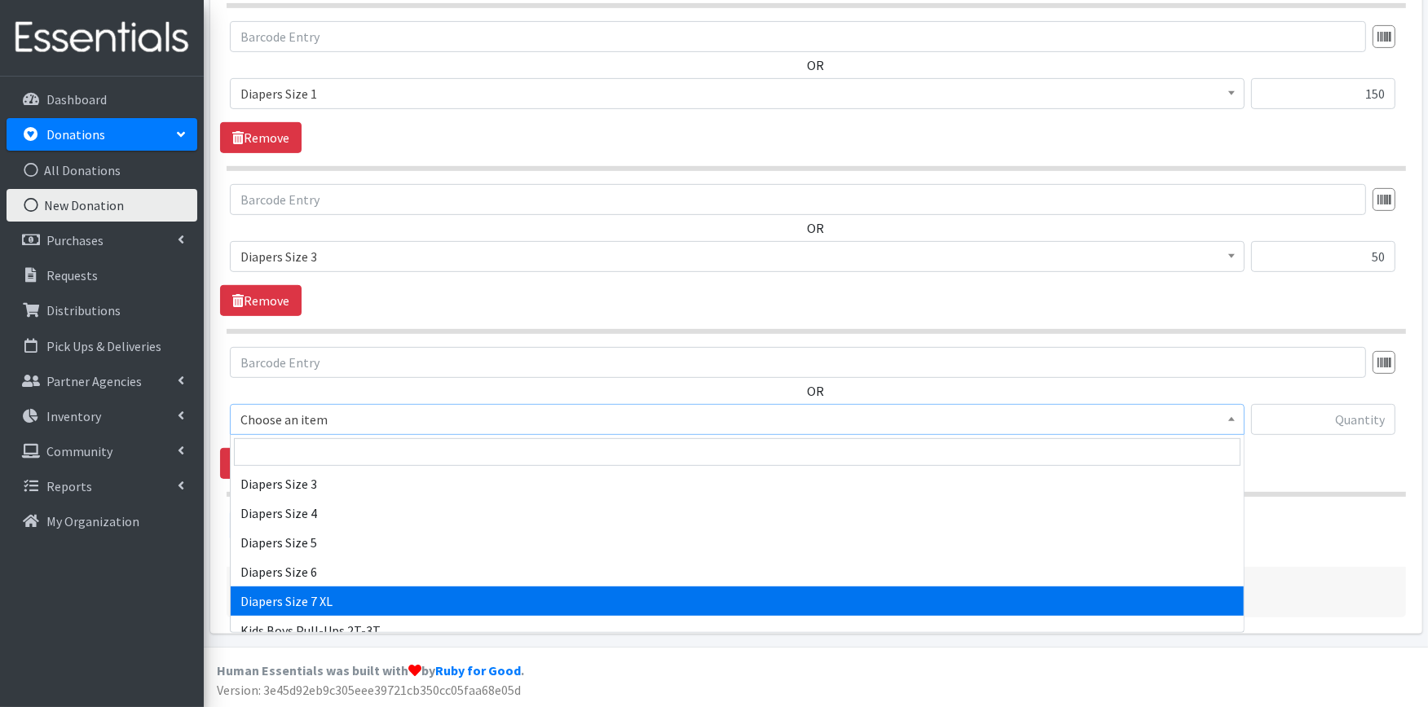
select select "4739"
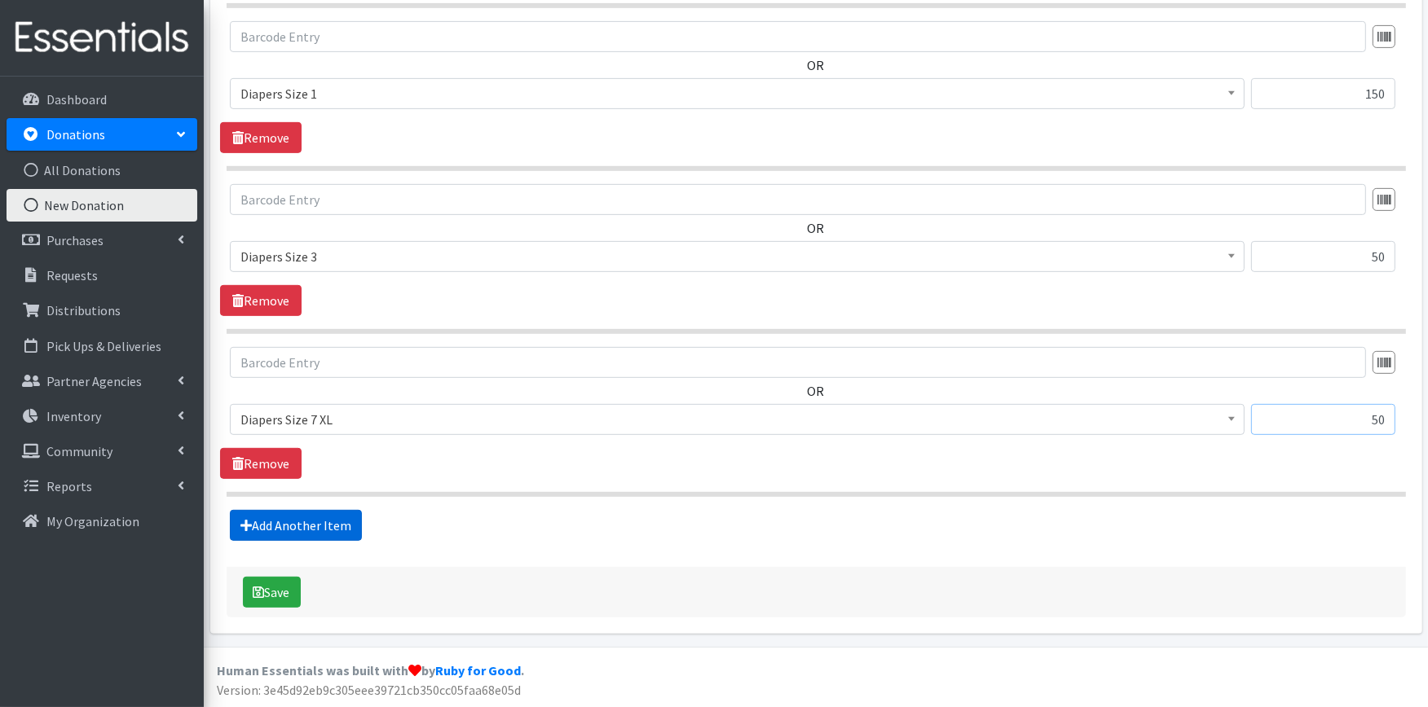
type input "50"
click at [255, 534] on link "Add Another Item" at bounding box center [296, 525] width 132 height 31
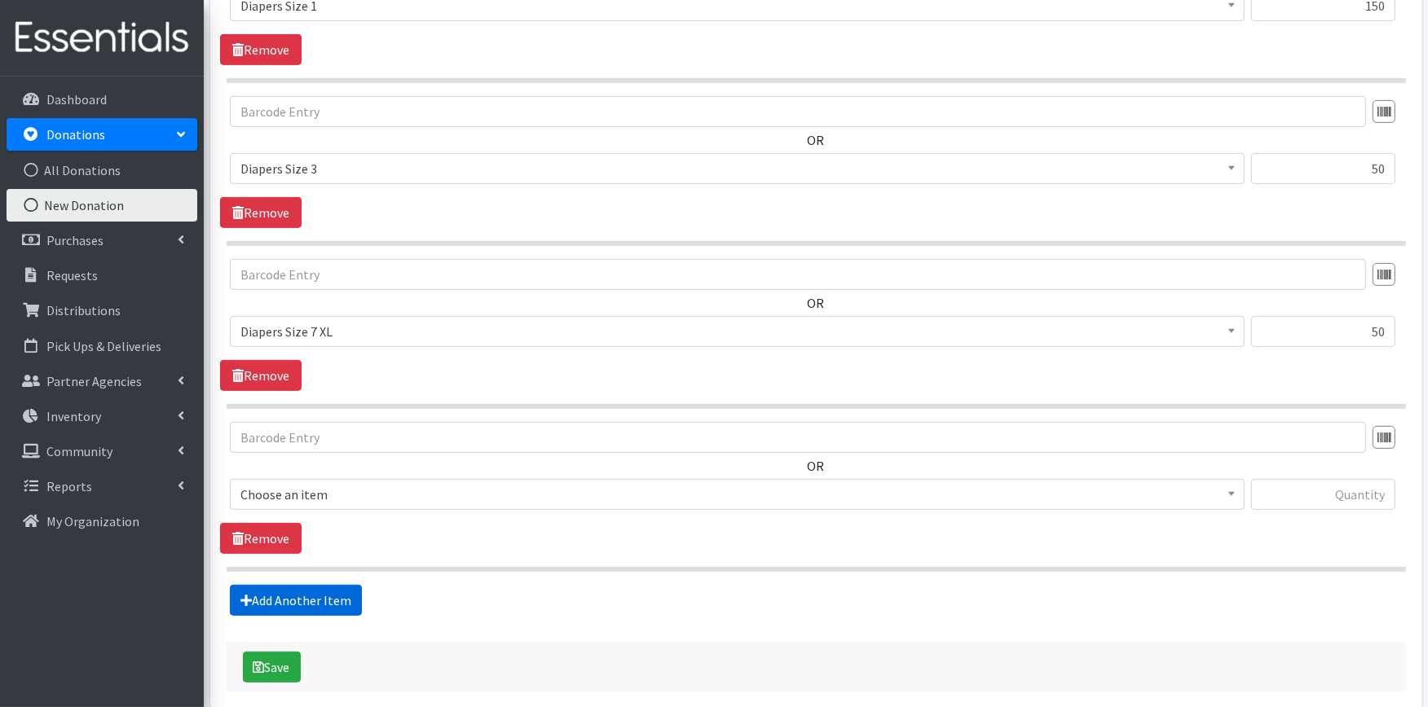
scroll to position [903, 0]
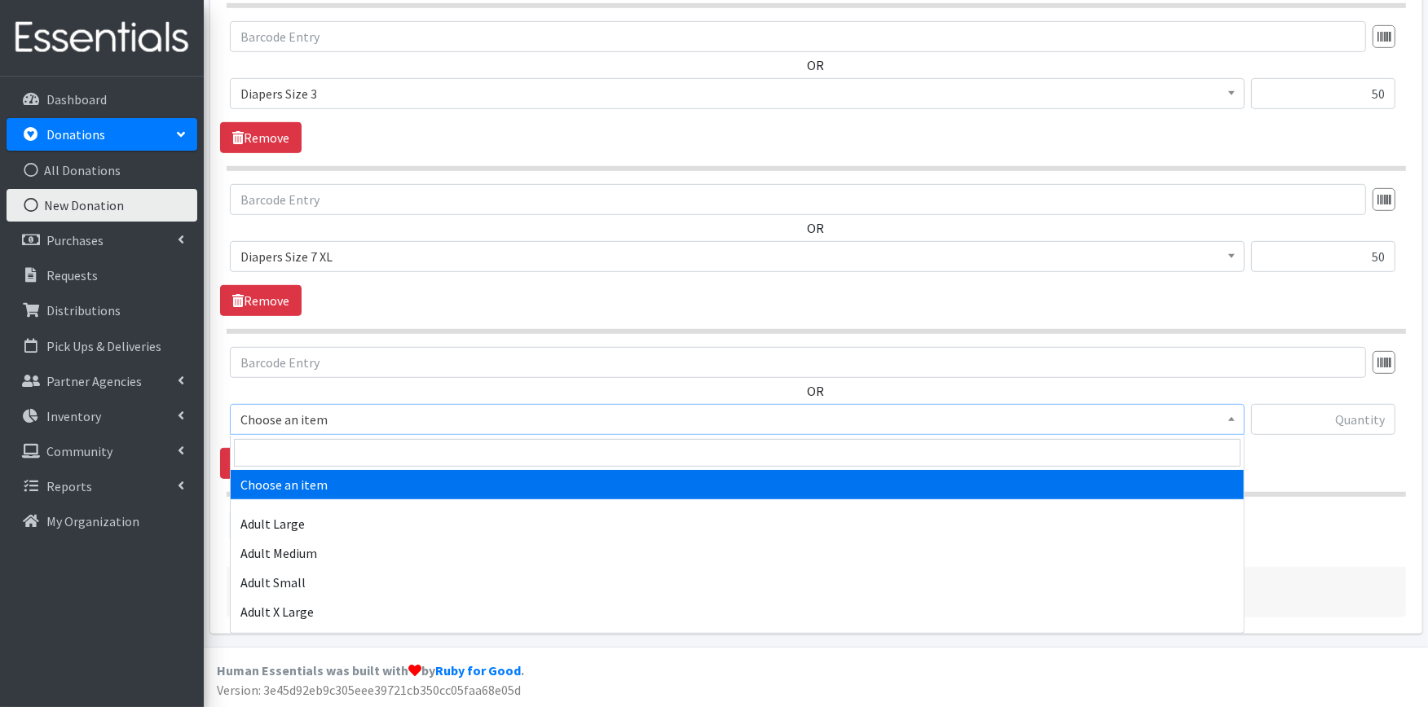
click at [329, 408] on span "Choose an item" at bounding box center [736, 419] width 993 height 23
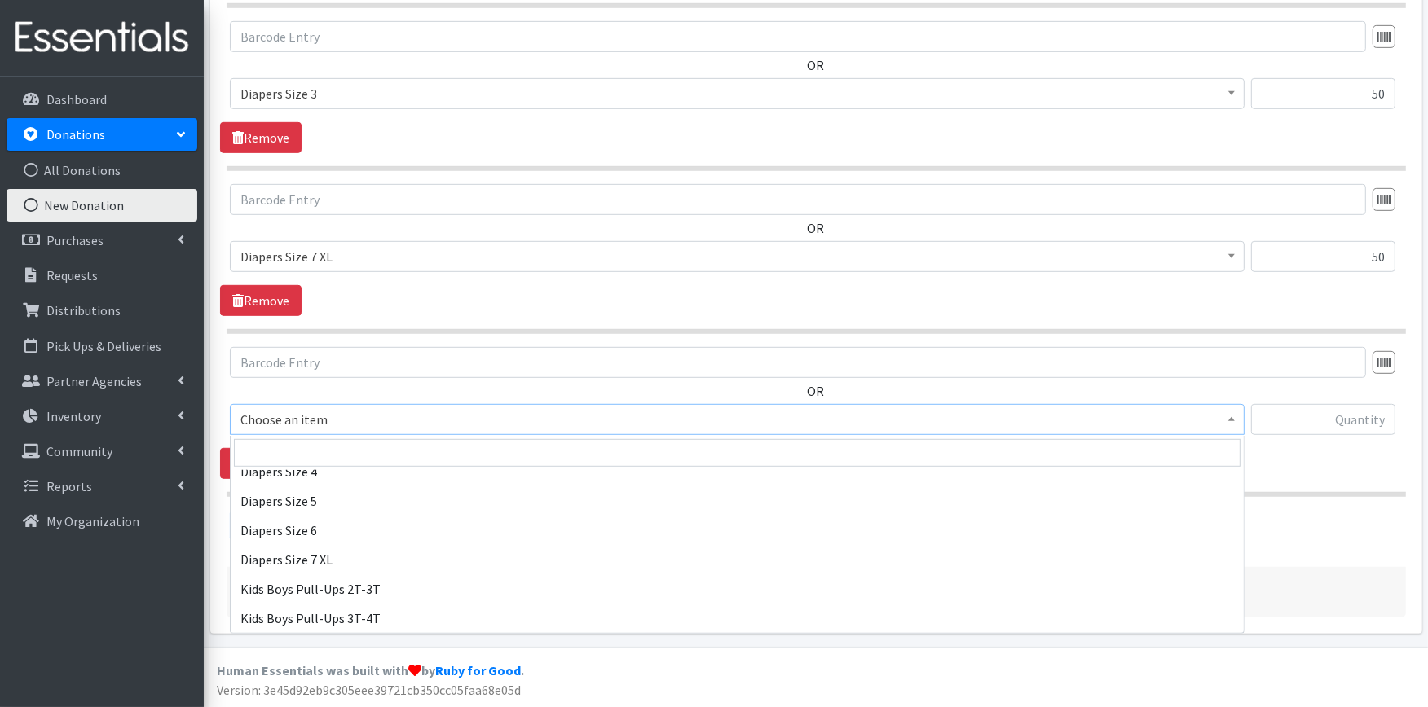
scroll to position [452, 0]
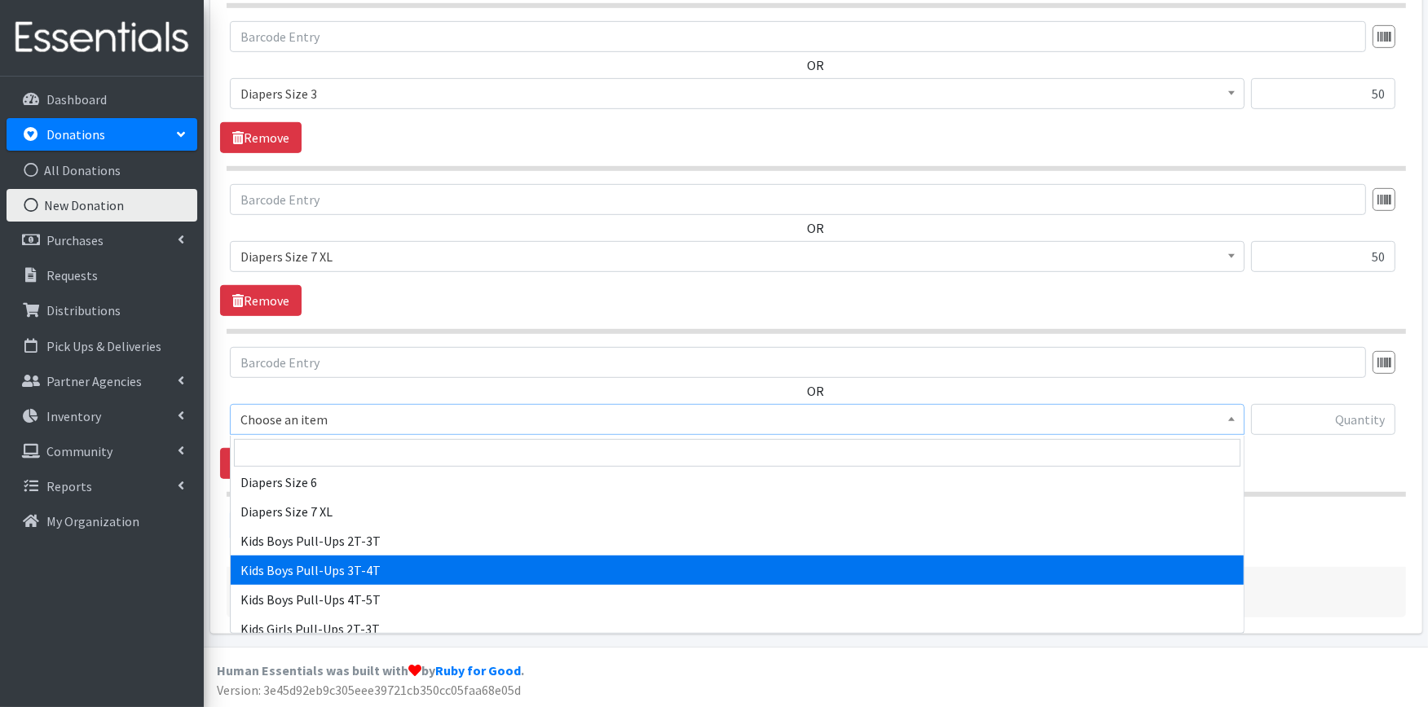
select select "2927"
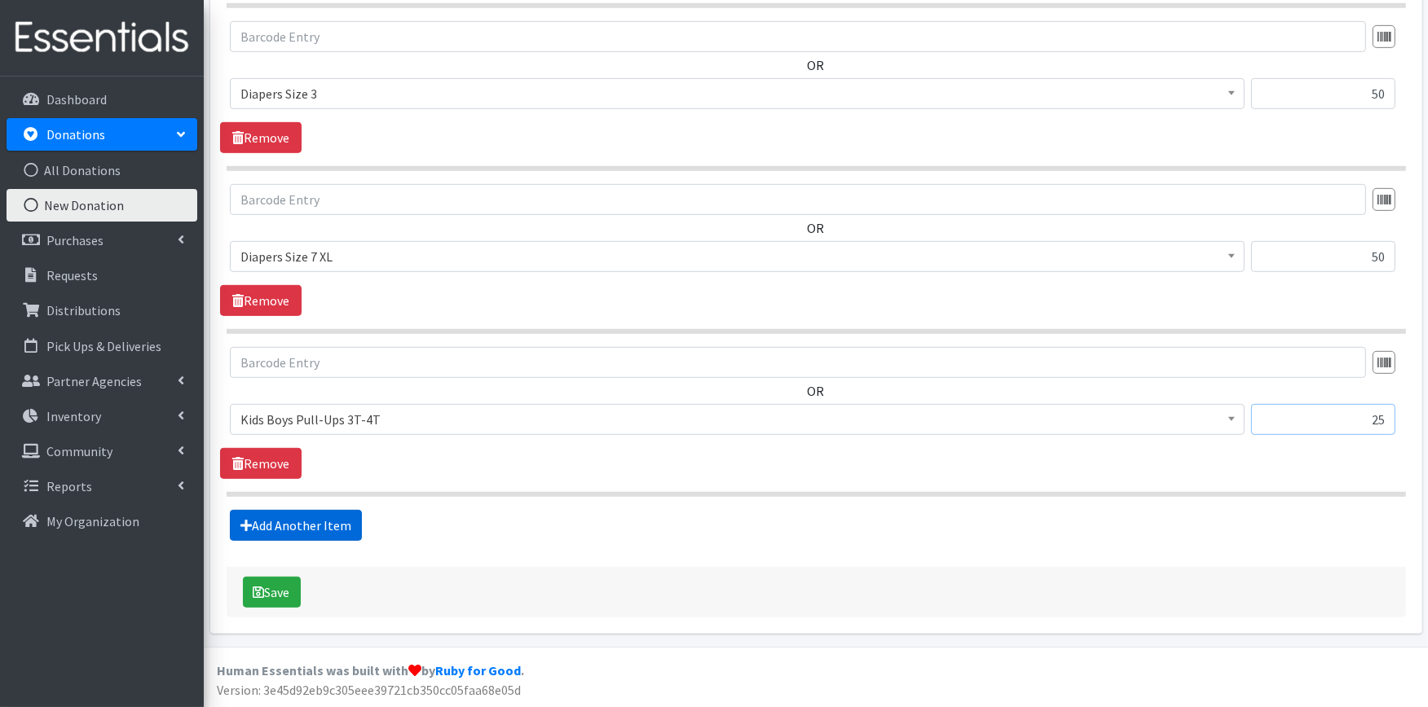
type input "25"
click at [328, 517] on link "Add Another Item" at bounding box center [296, 525] width 132 height 31
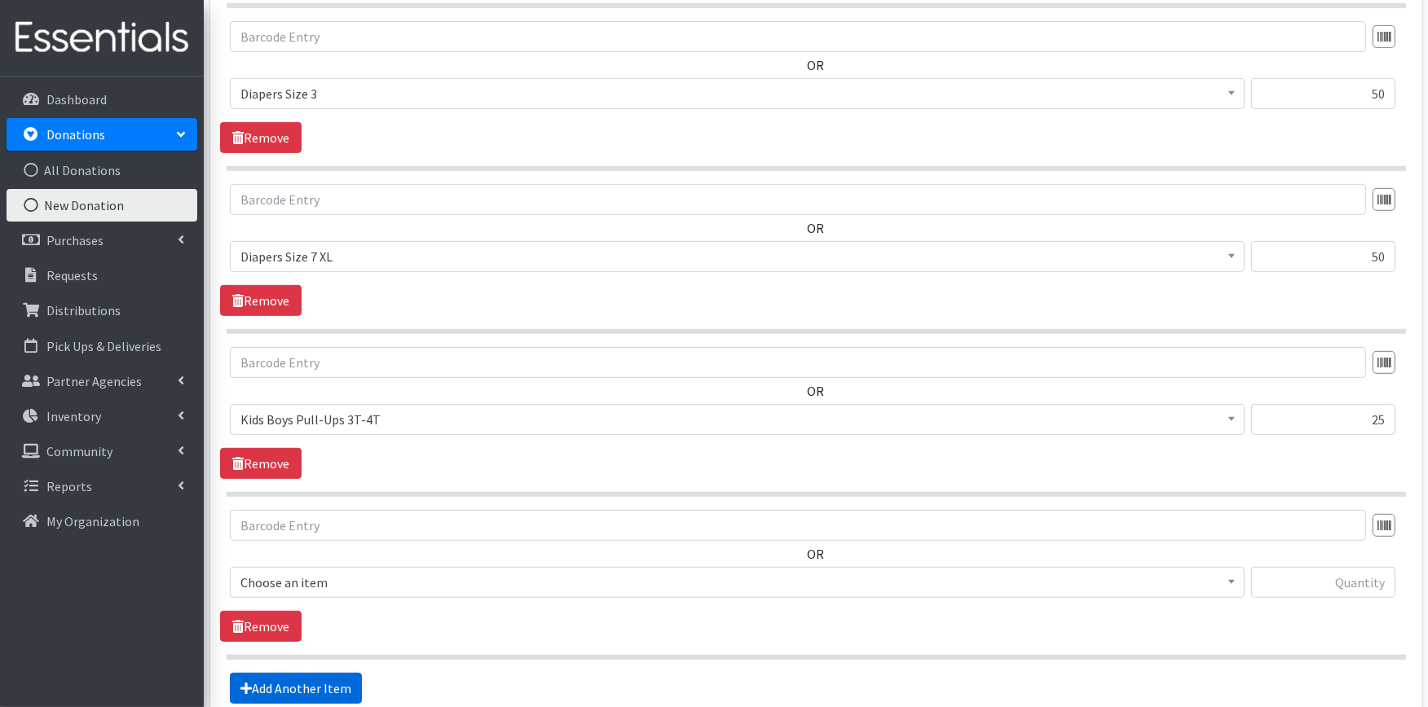
scroll to position [1068, 0]
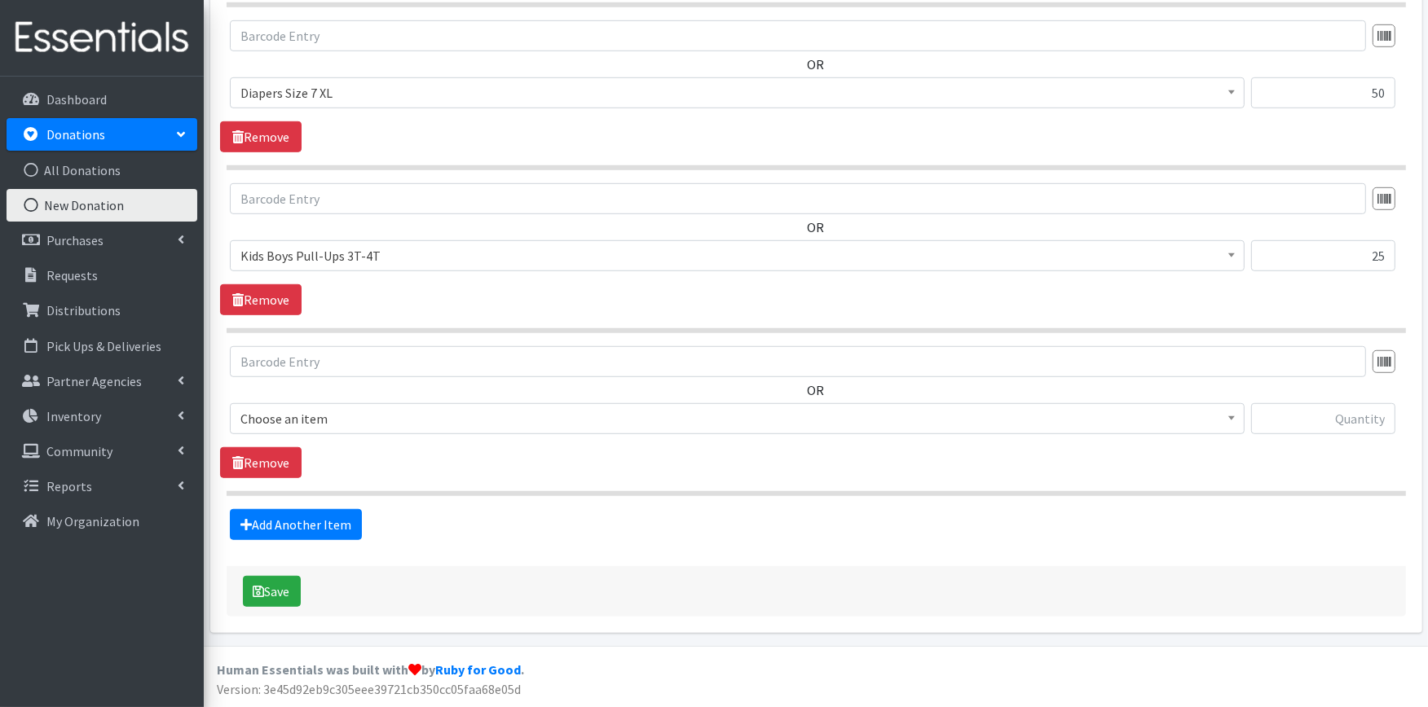
click at [320, 422] on span "Choose an item" at bounding box center [736, 418] width 993 height 23
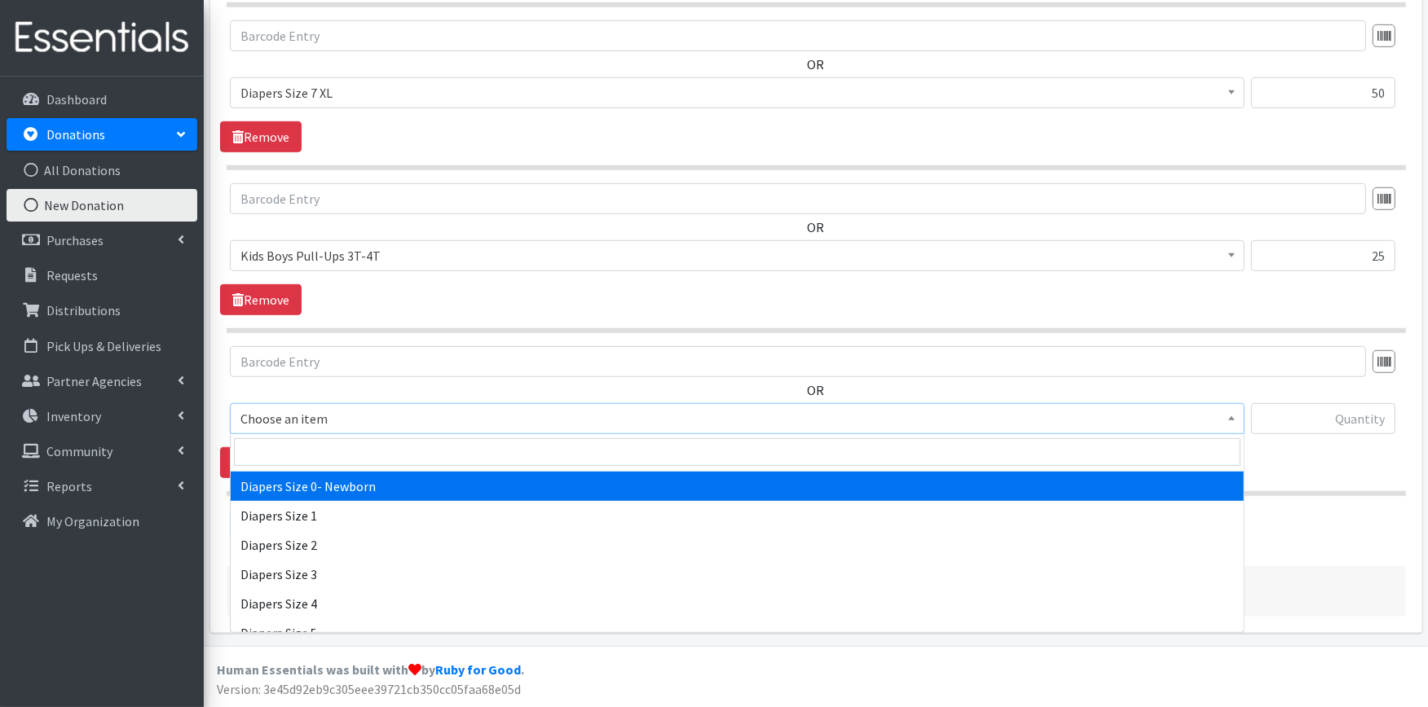
scroll to position [755, 0]
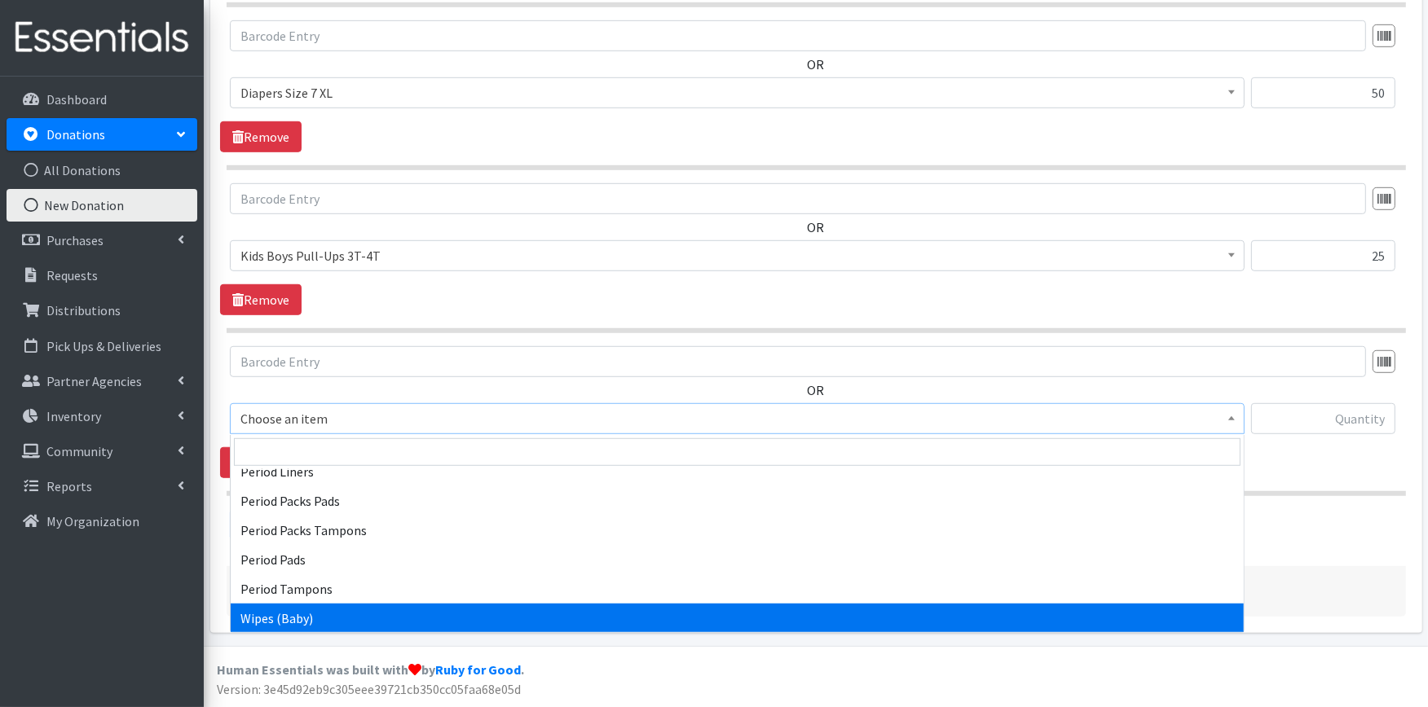
select select "4828"
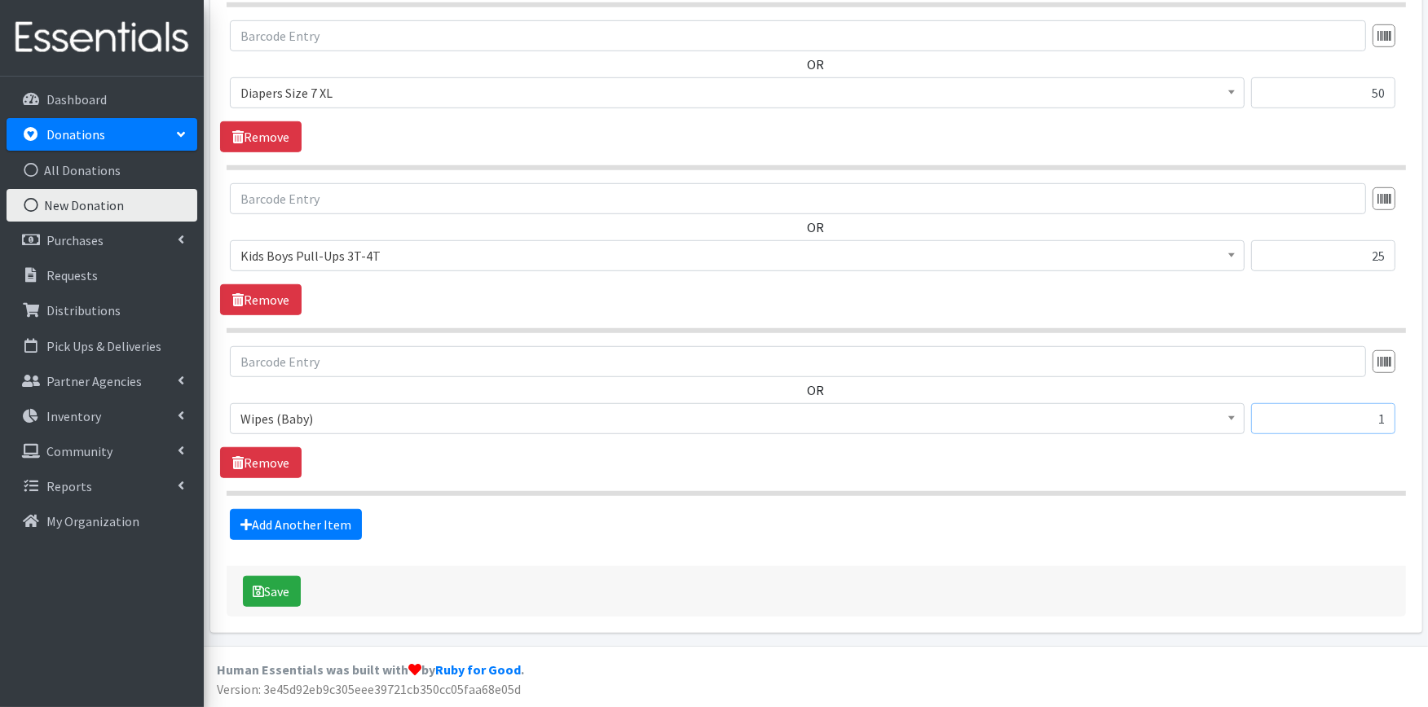
type input "1"
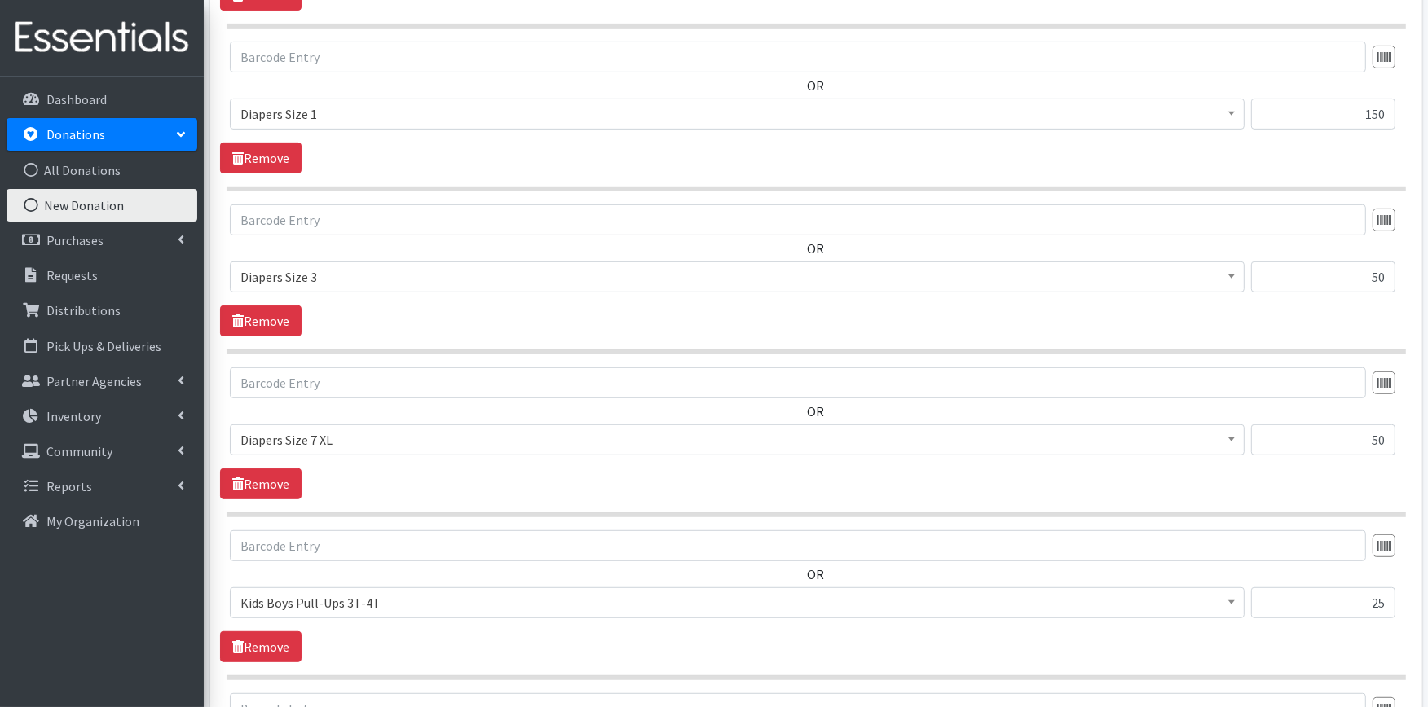
scroll to position [1068, 0]
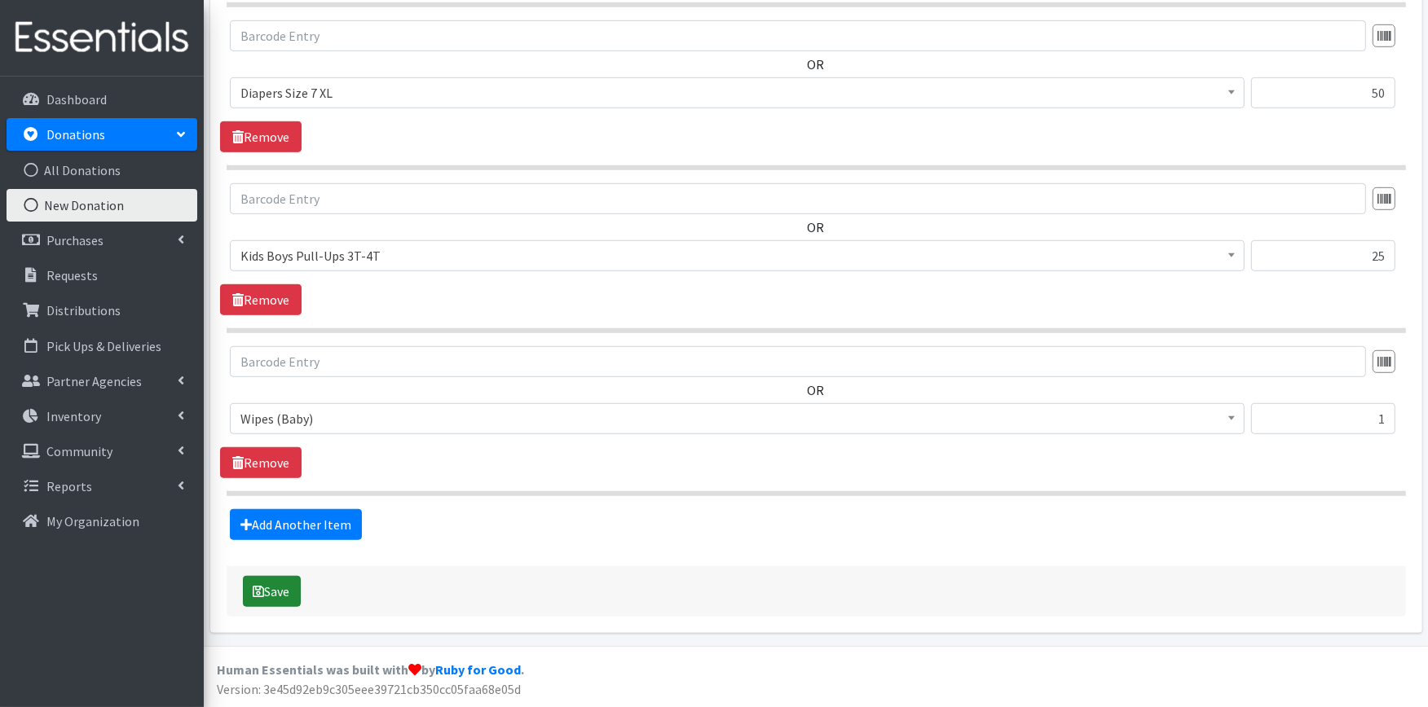
click at [261, 589] on icon "submit" at bounding box center [258, 591] width 11 height 13
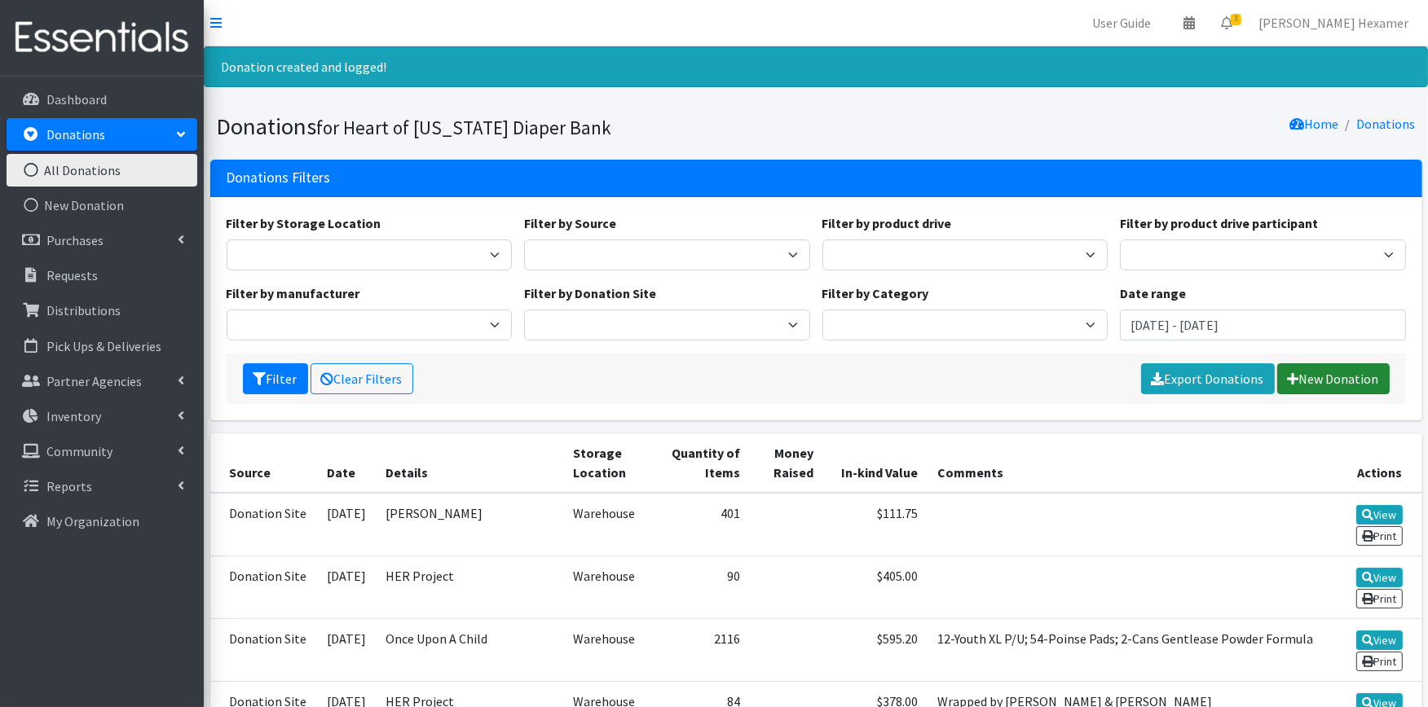
click at [1340, 376] on link "New Donation" at bounding box center [1333, 378] width 112 height 31
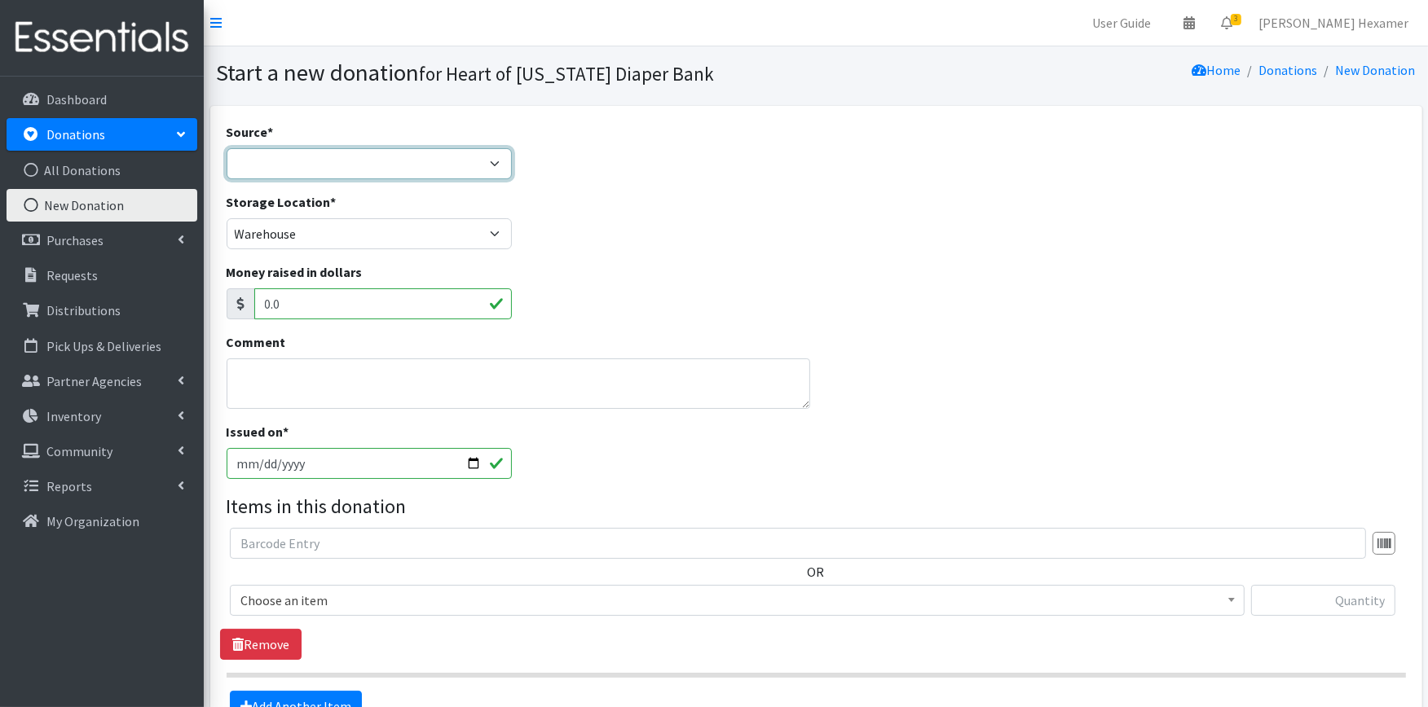
click at [280, 163] on select "Product Drive Manufacturer Donation Site Misc. Donation" at bounding box center [370, 163] width 286 height 31
select select "Misc. Donation"
click at [227, 148] on select "Product Drive Manufacturer Donation Site Misc. Donation" at bounding box center [370, 163] width 286 height 31
click at [247, 363] on textarea "Comment" at bounding box center [518, 384] width 583 height 51
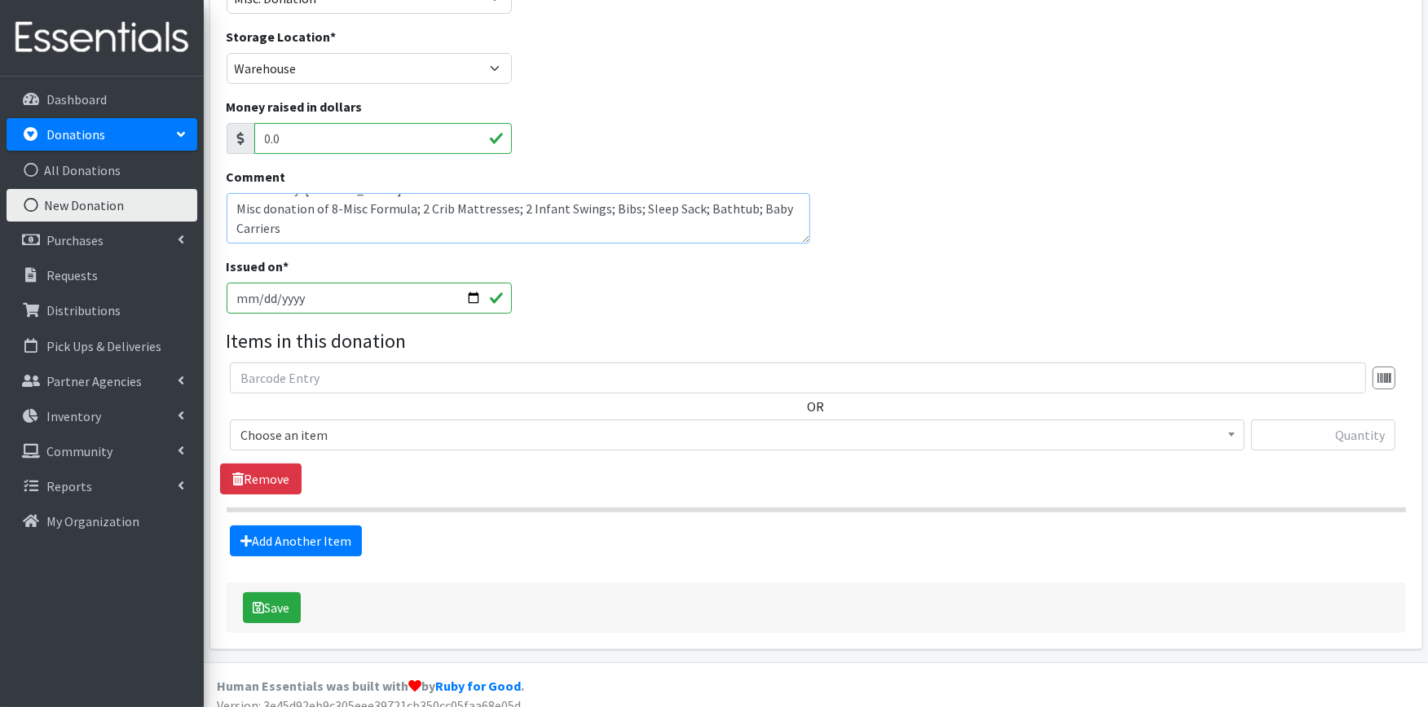
scroll to position [181, 0]
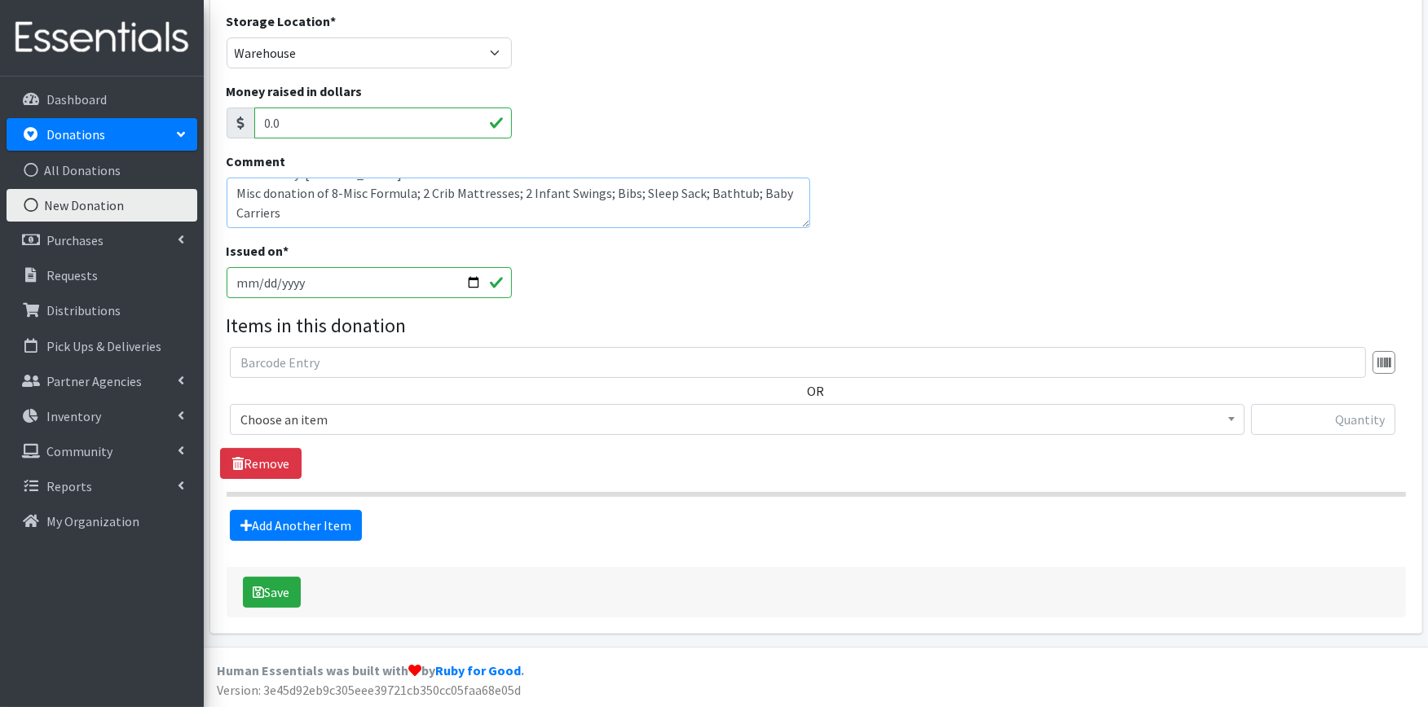
type textarea "Donated by: [PERSON_NAME] Misc donation of 8-Misc Formula; 2 Crib Mattresses; 2…"
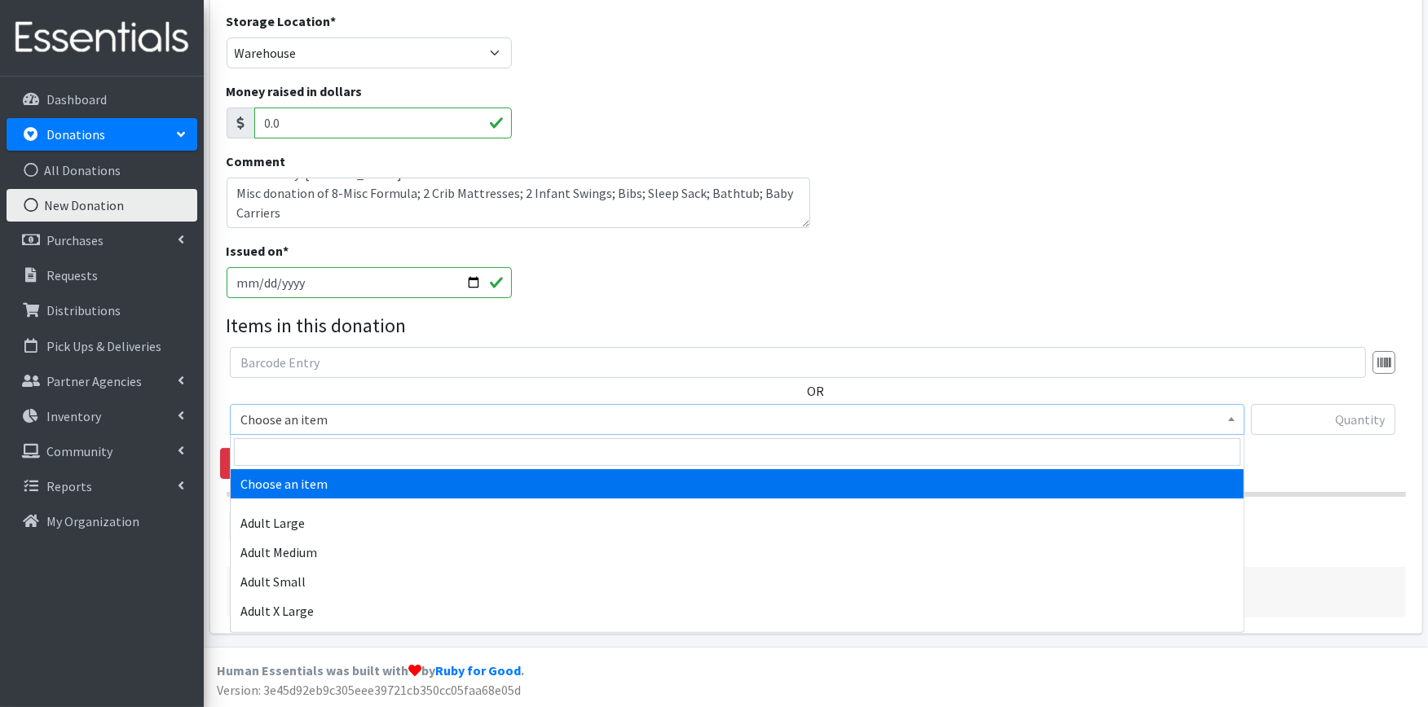
click at [345, 429] on span "Choose an item" at bounding box center [736, 419] width 993 height 23
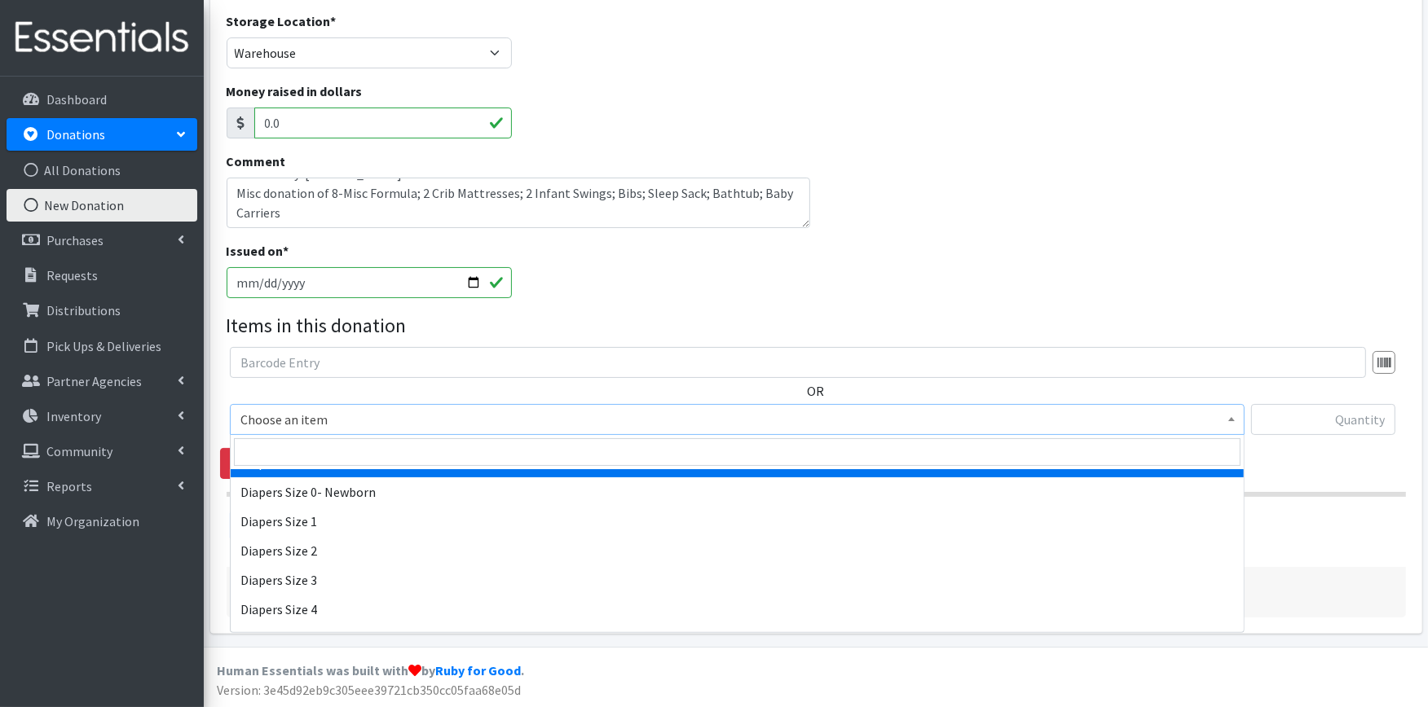
scroll to position [271, 0]
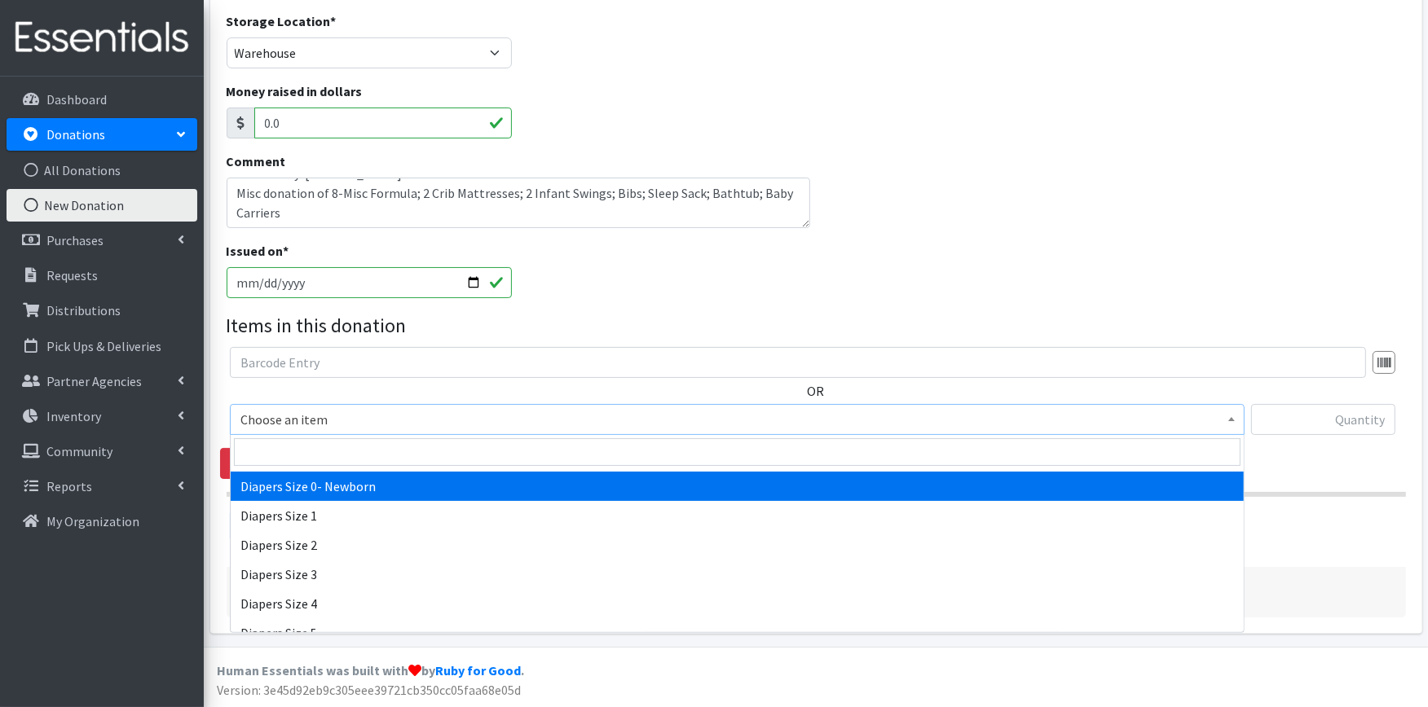
select select "406"
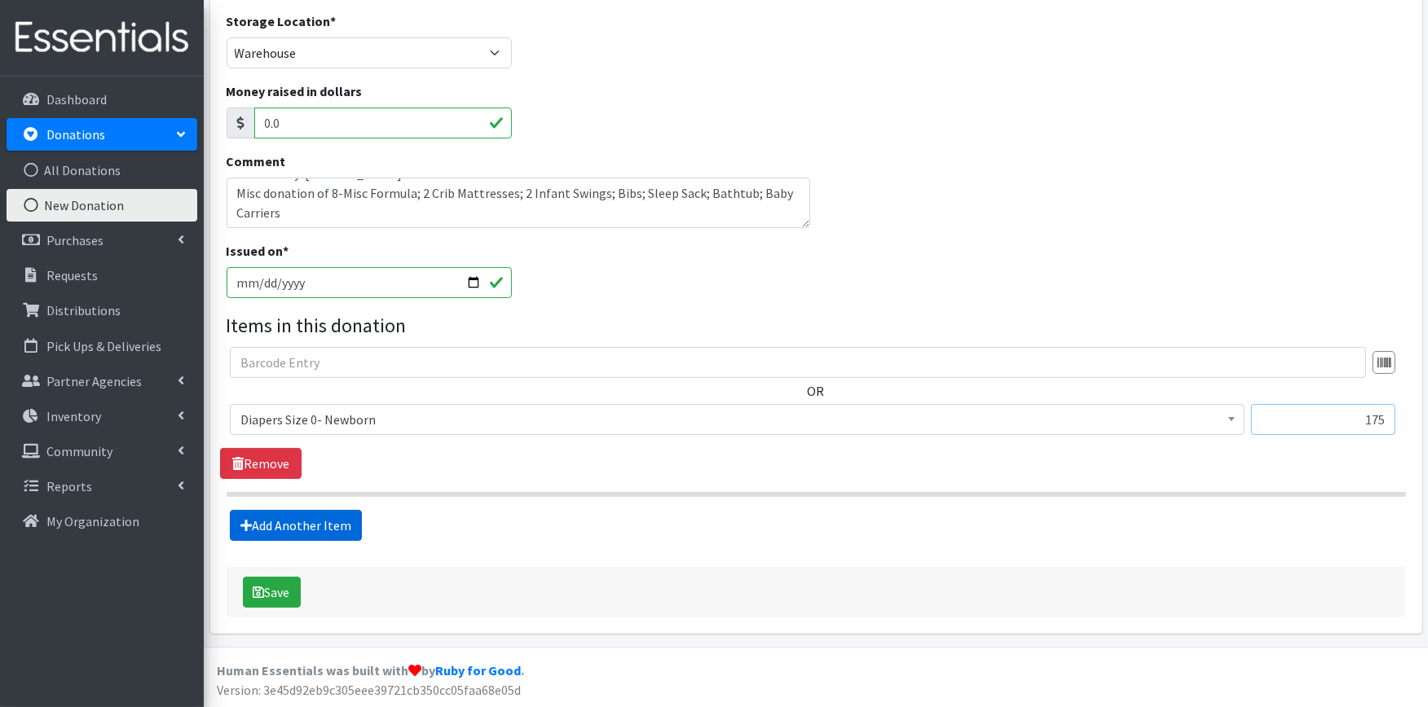
type input "175"
click at [274, 532] on link "Add Another Item" at bounding box center [296, 525] width 132 height 31
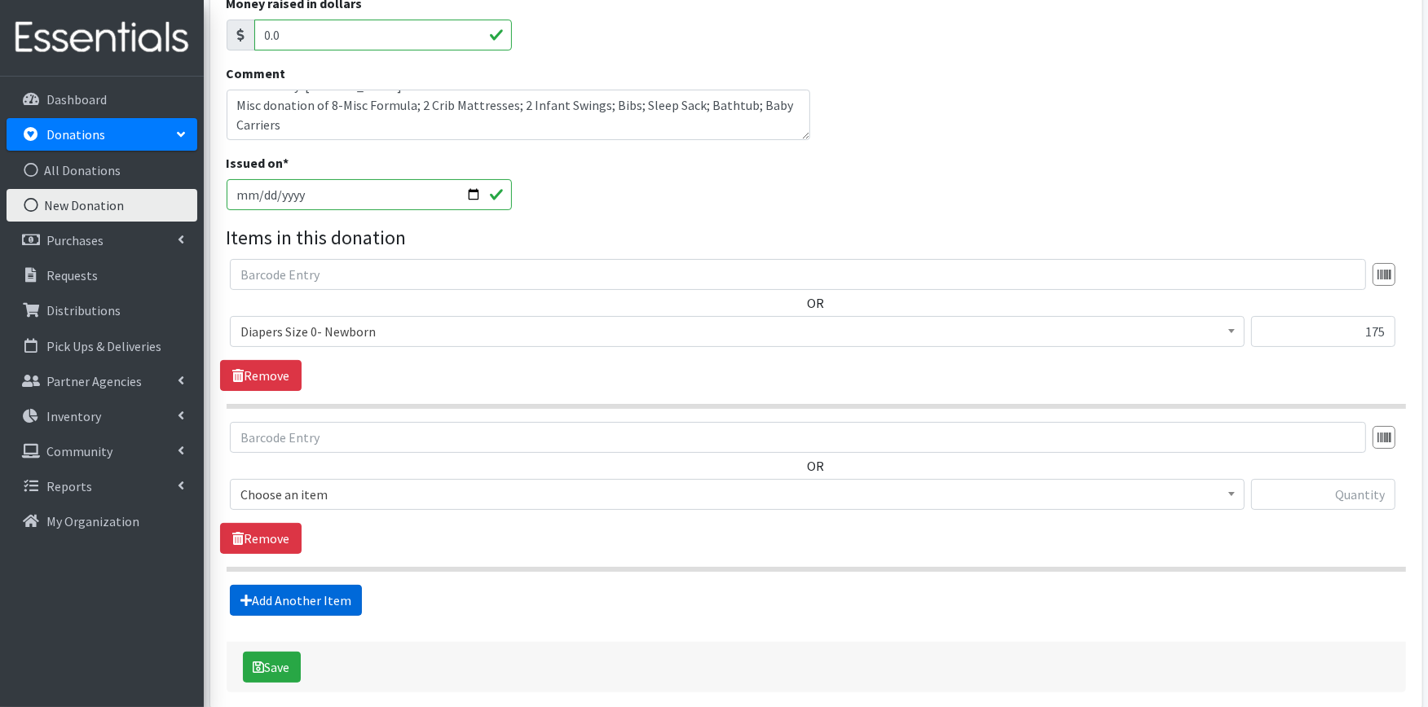
scroll to position [344, 0]
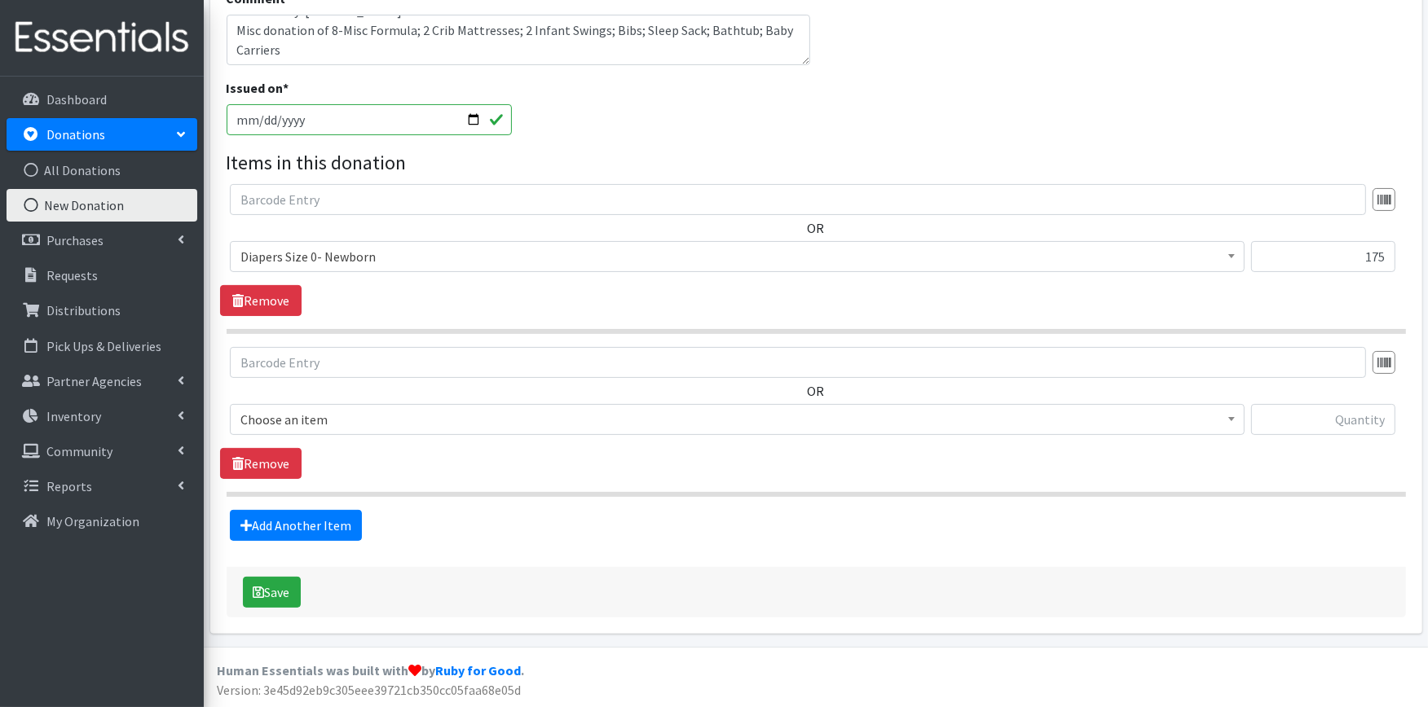
click at [337, 416] on span "Choose an item" at bounding box center [736, 419] width 993 height 23
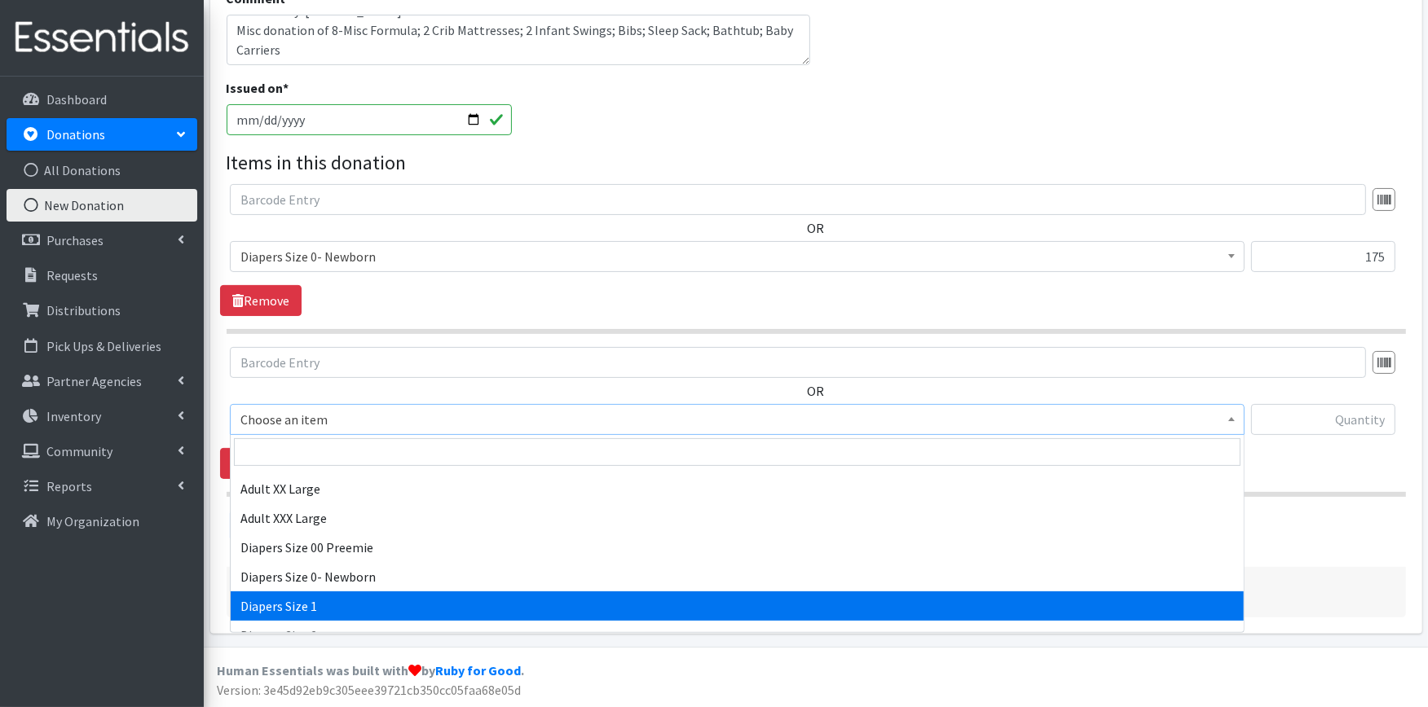
scroll to position [271, 0]
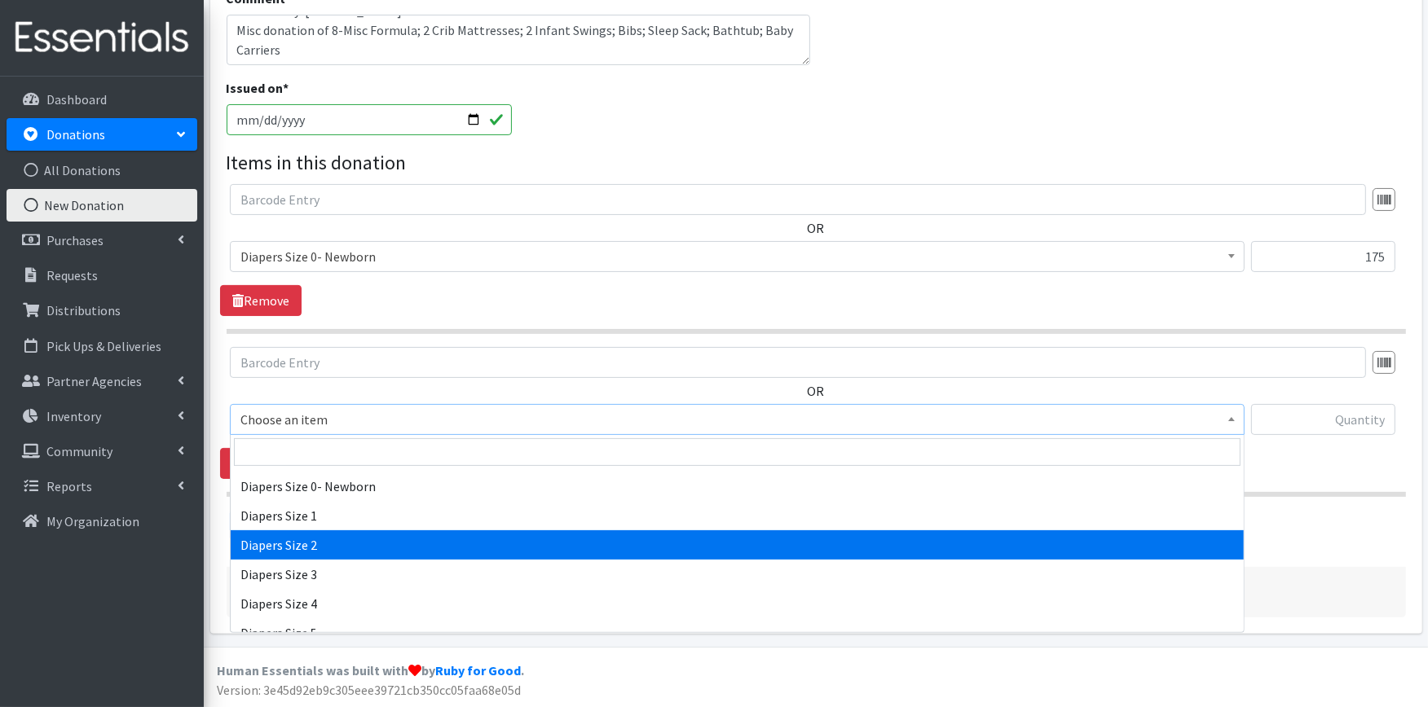
select select "426"
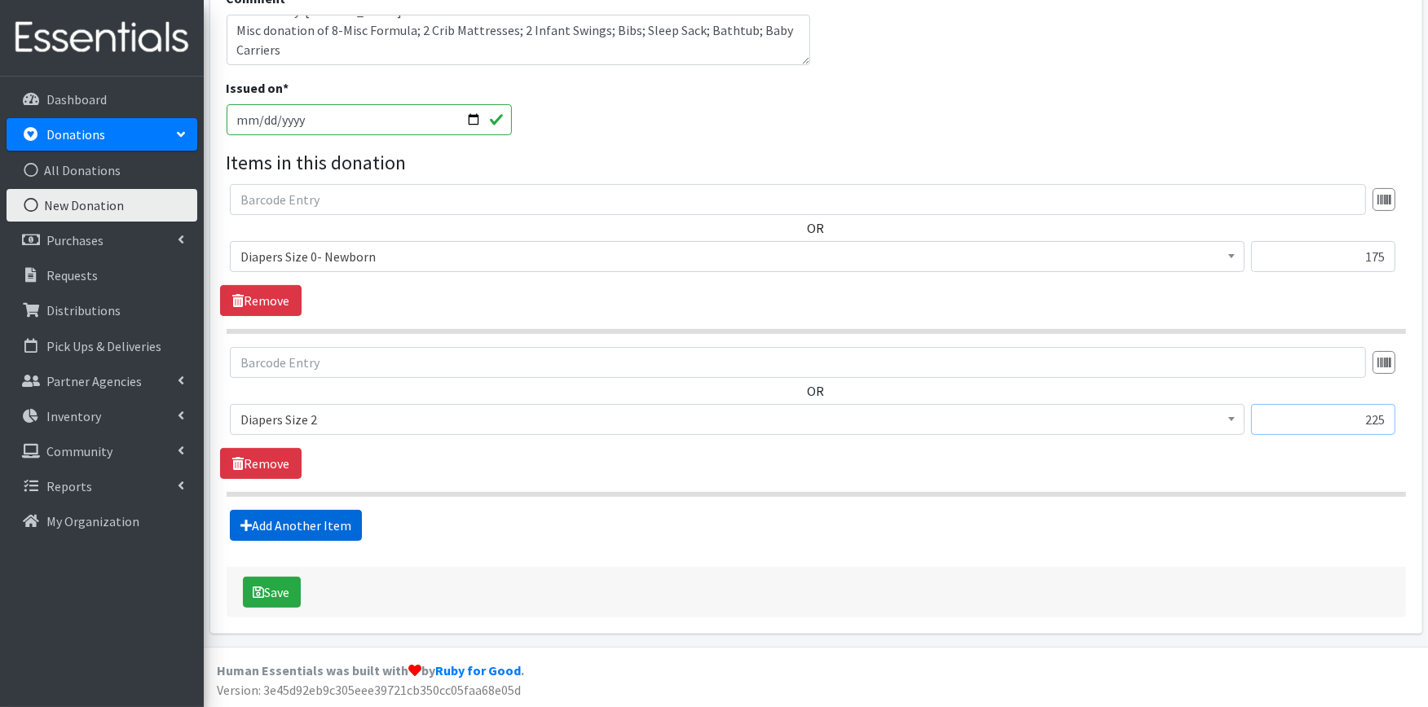
type input "225"
click at [284, 524] on link "Add Another Item" at bounding box center [296, 525] width 132 height 31
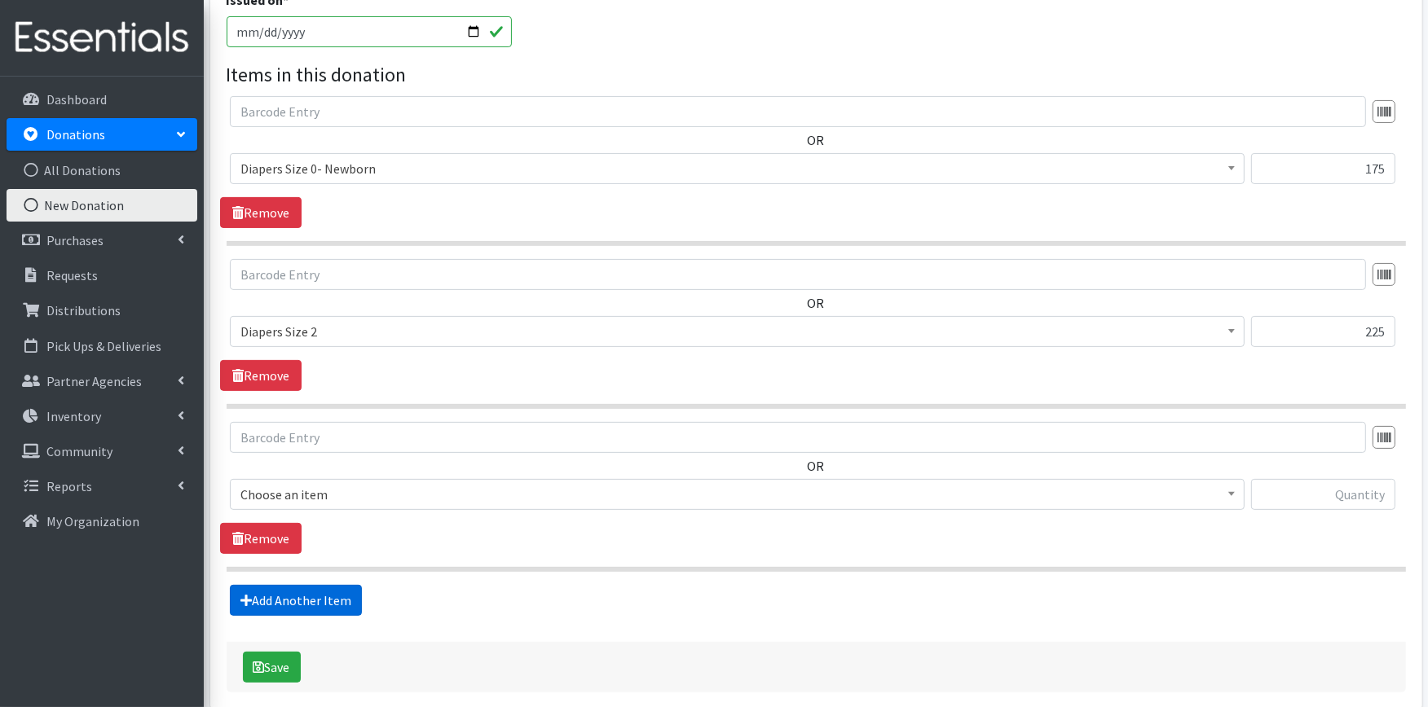
scroll to position [508, 0]
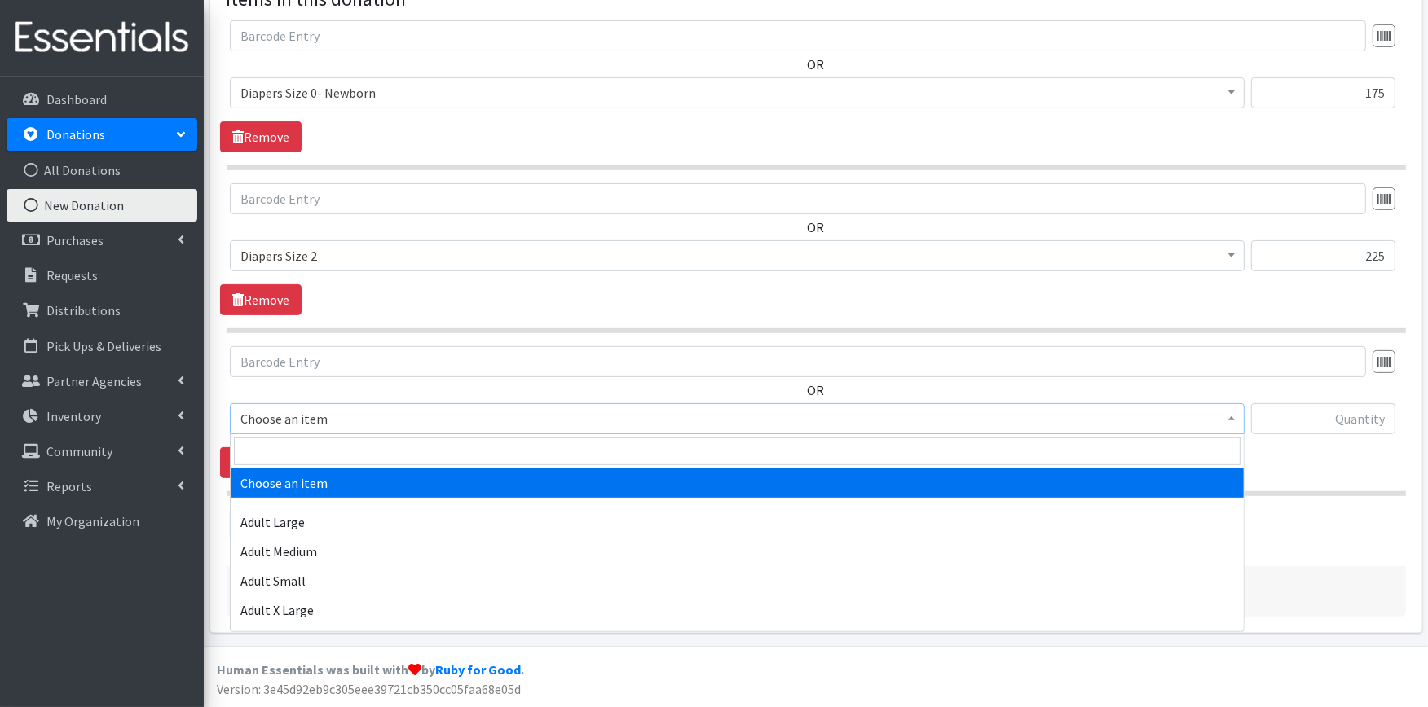
click at [338, 413] on span "Choose an item" at bounding box center [736, 418] width 993 height 23
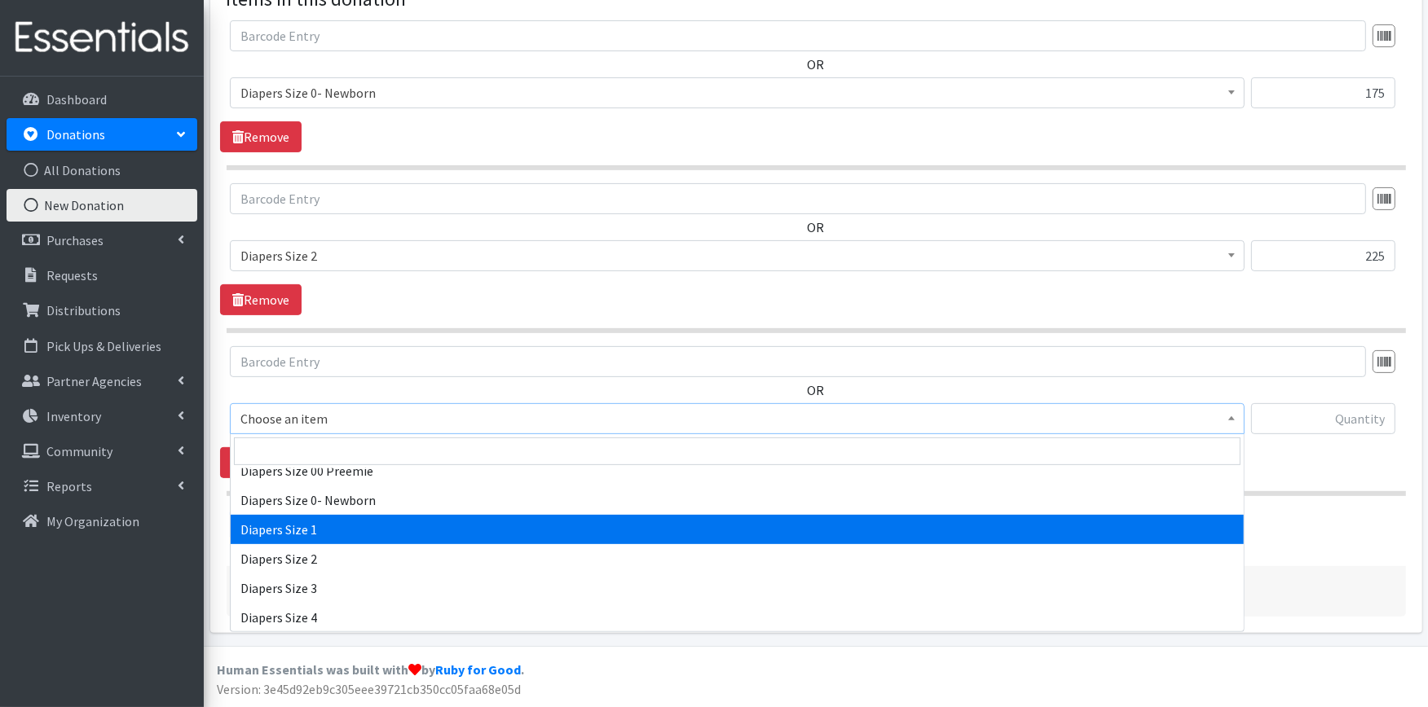
scroll to position [271, 0]
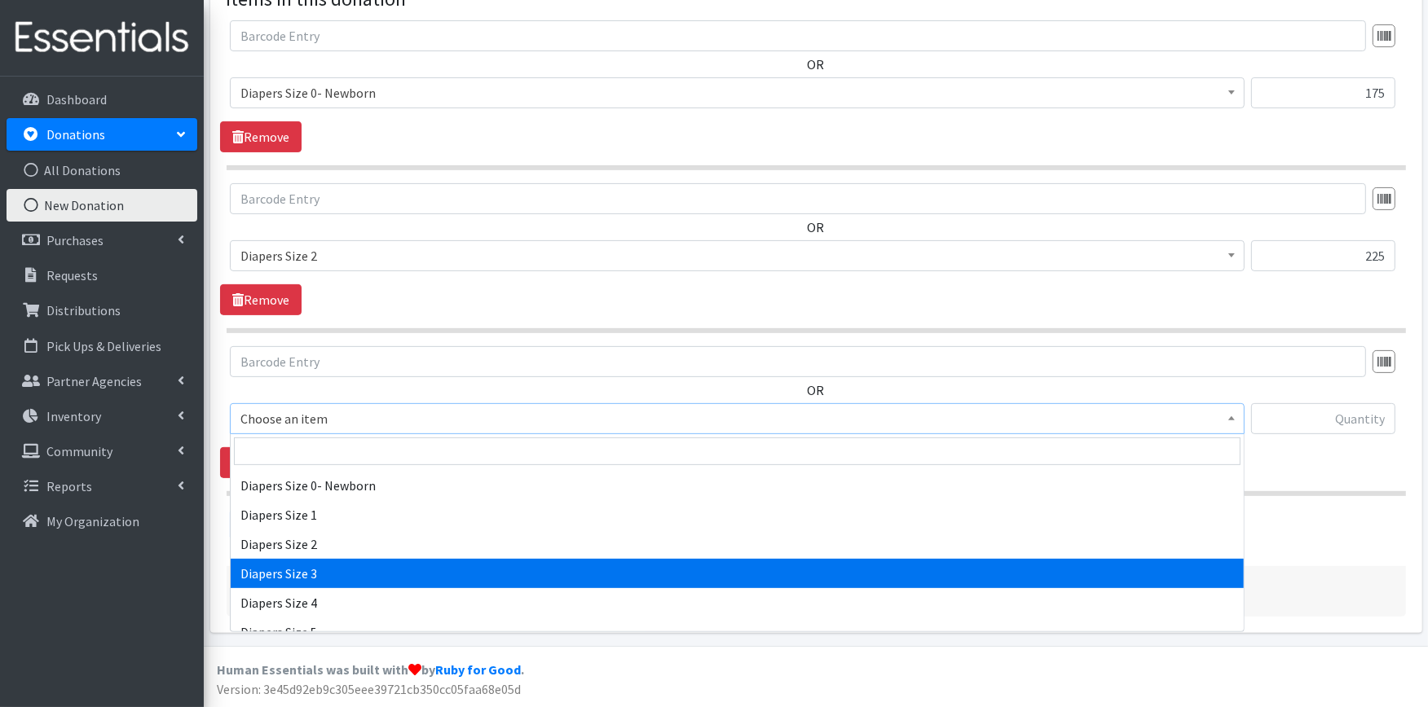
select select "428"
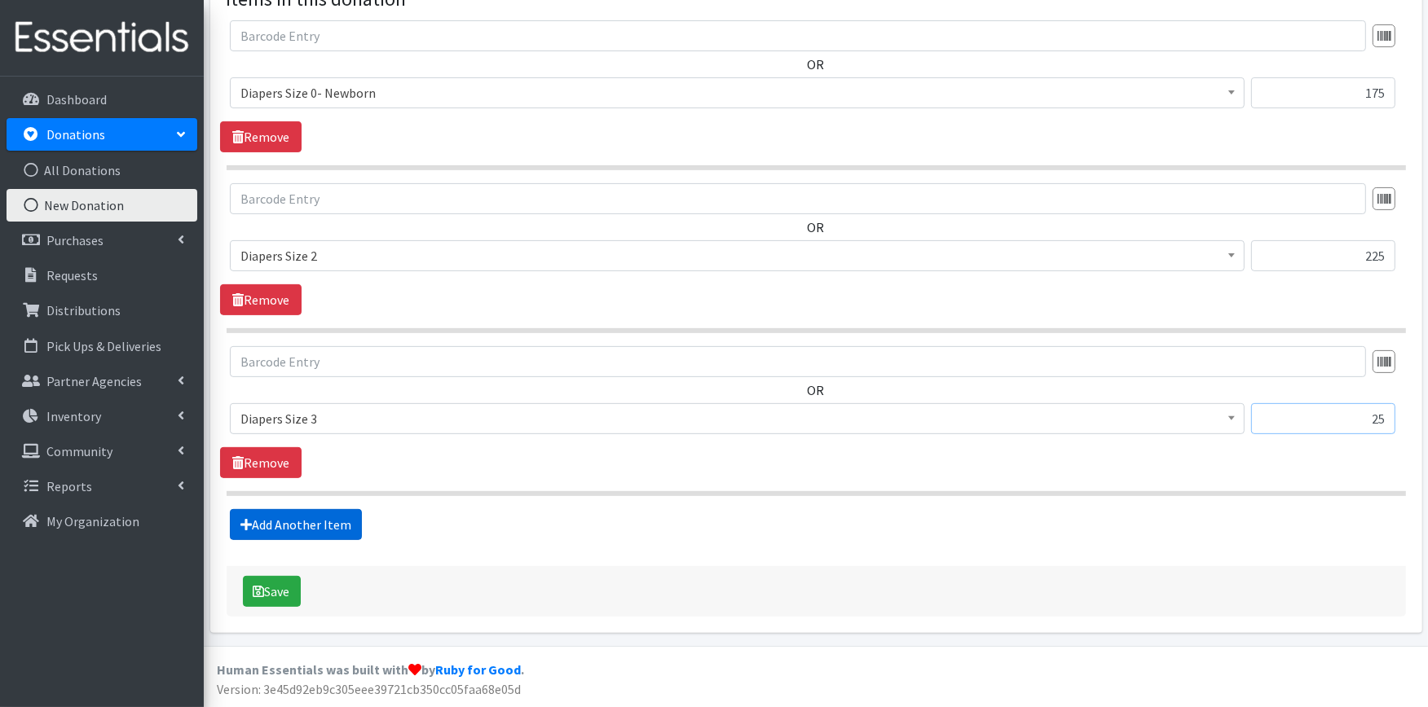
type input "25"
click at [321, 519] on link "Add Another Item" at bounding box center [296, 524] width 132 height 31
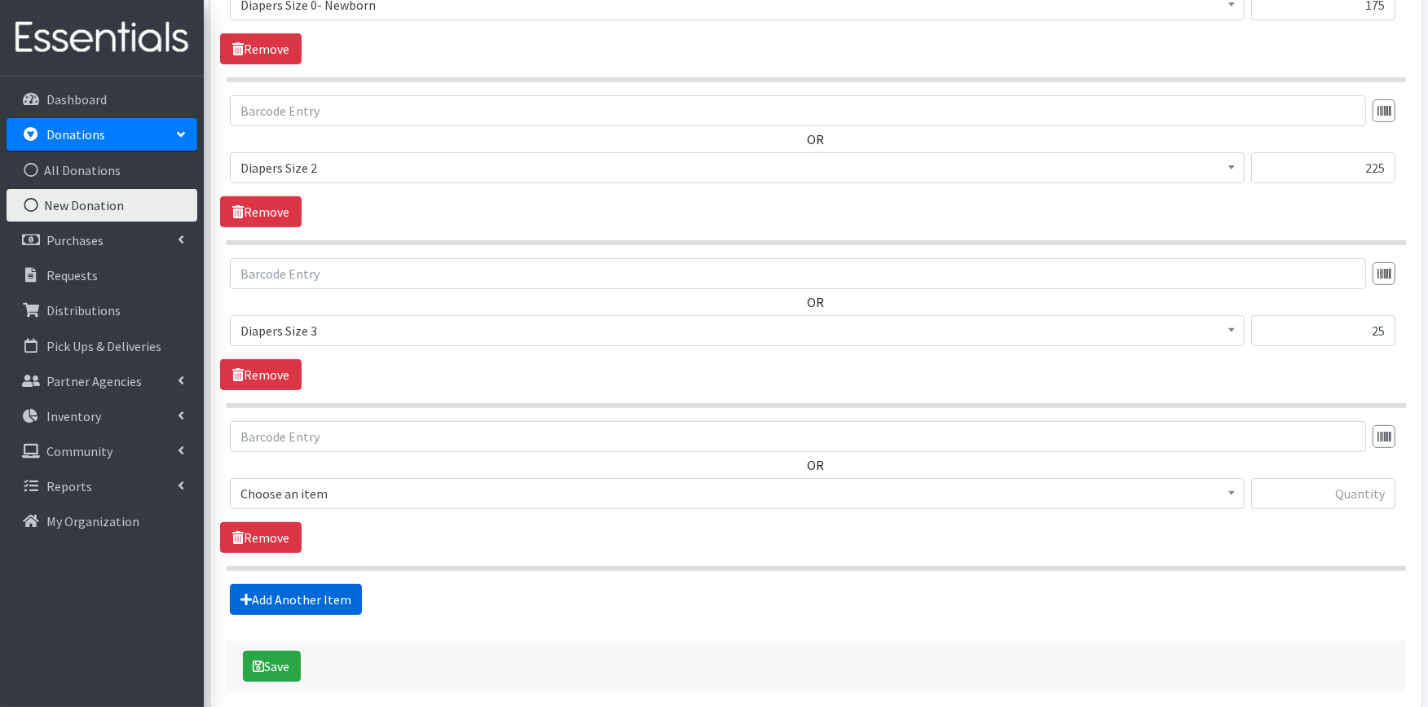
scroll to position [671, 0]
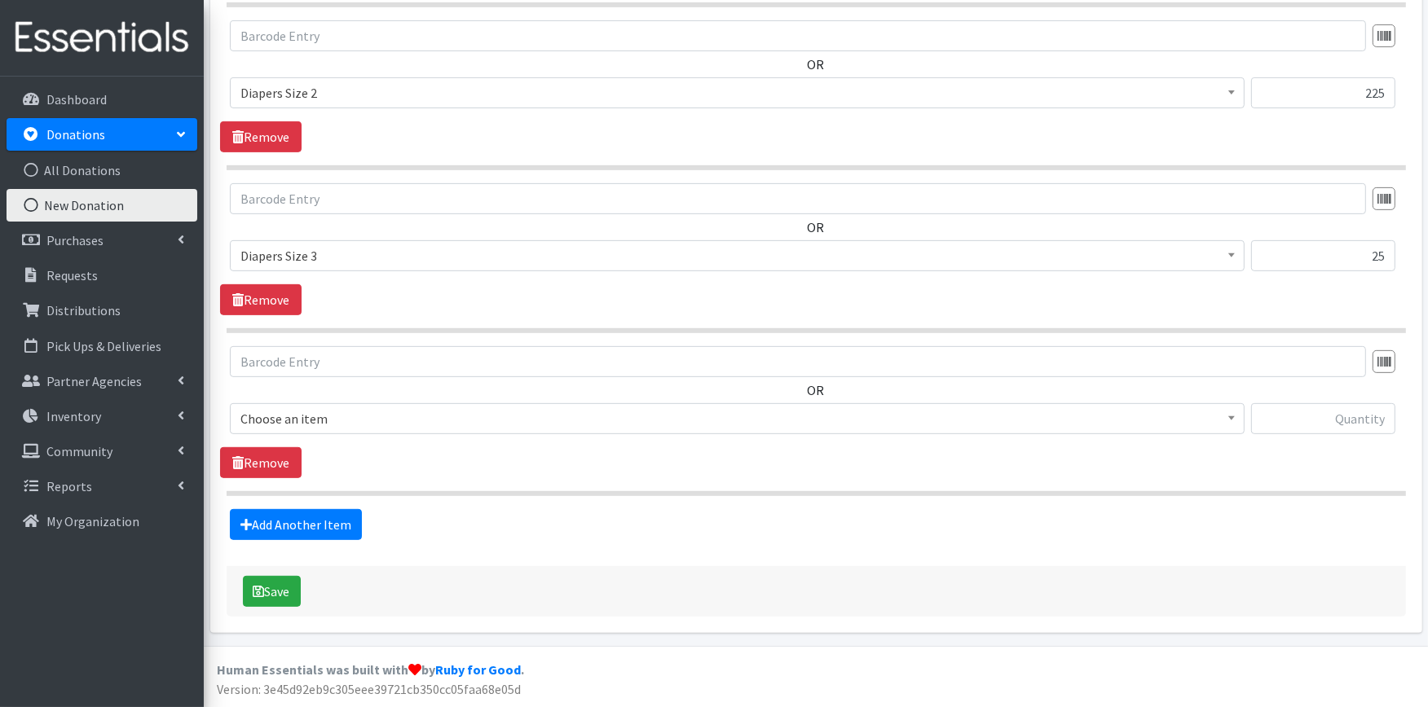
click at [349, 422] on span "Choose an item" at bounding box center [736, 418] width 993 height 23
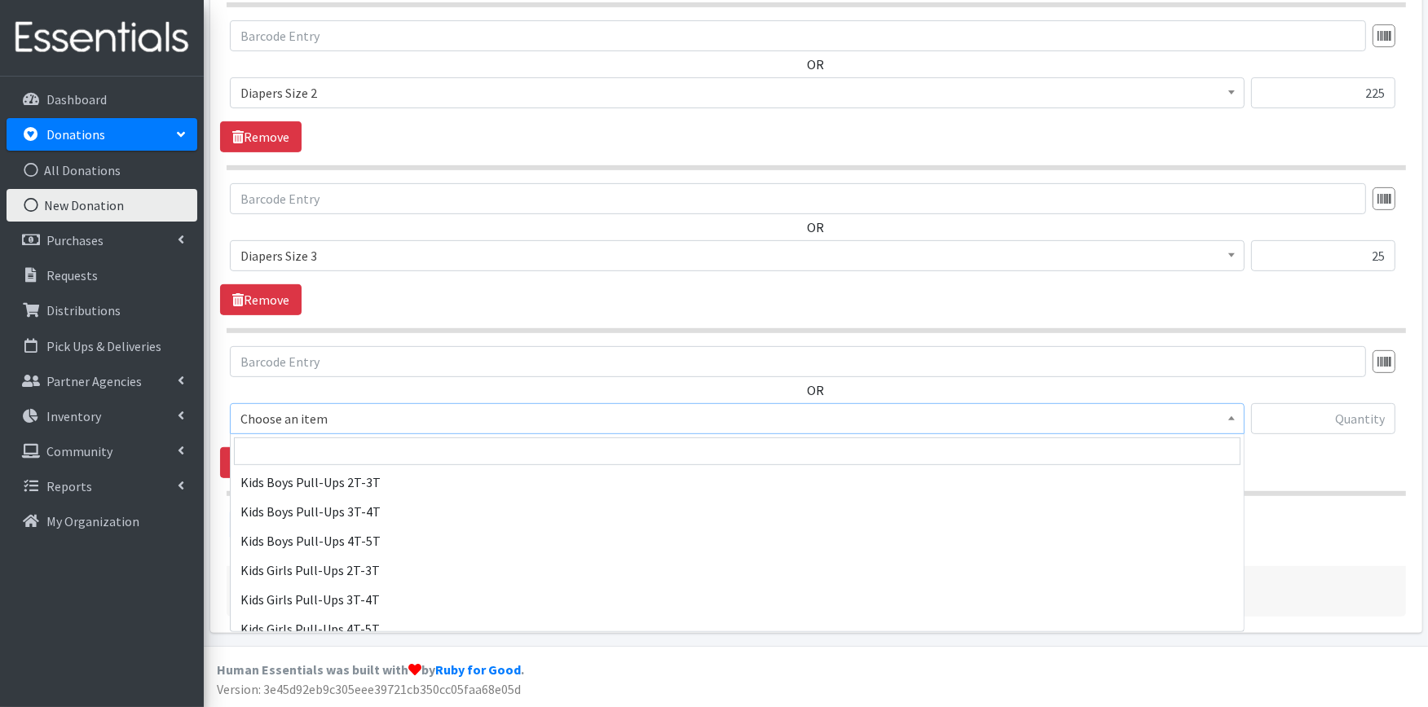
scroll to position [362, 0]
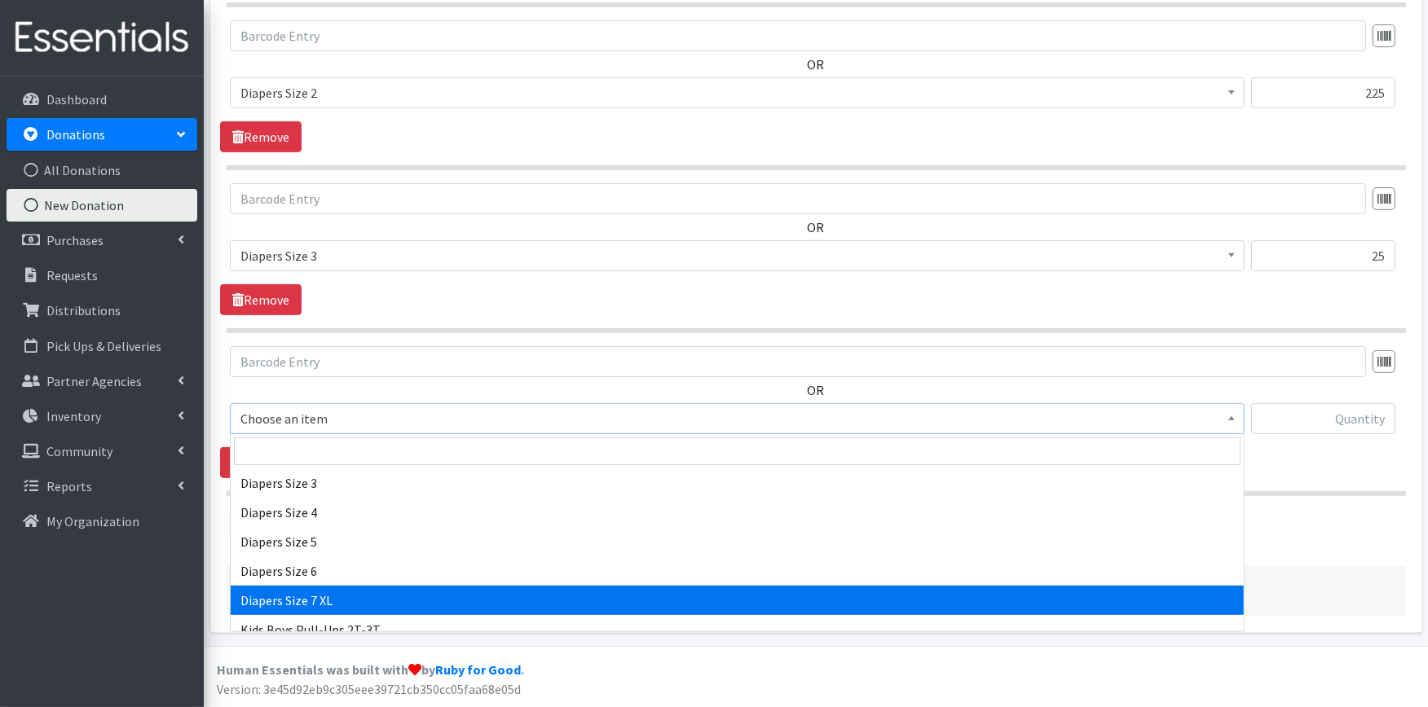
select select "4739"
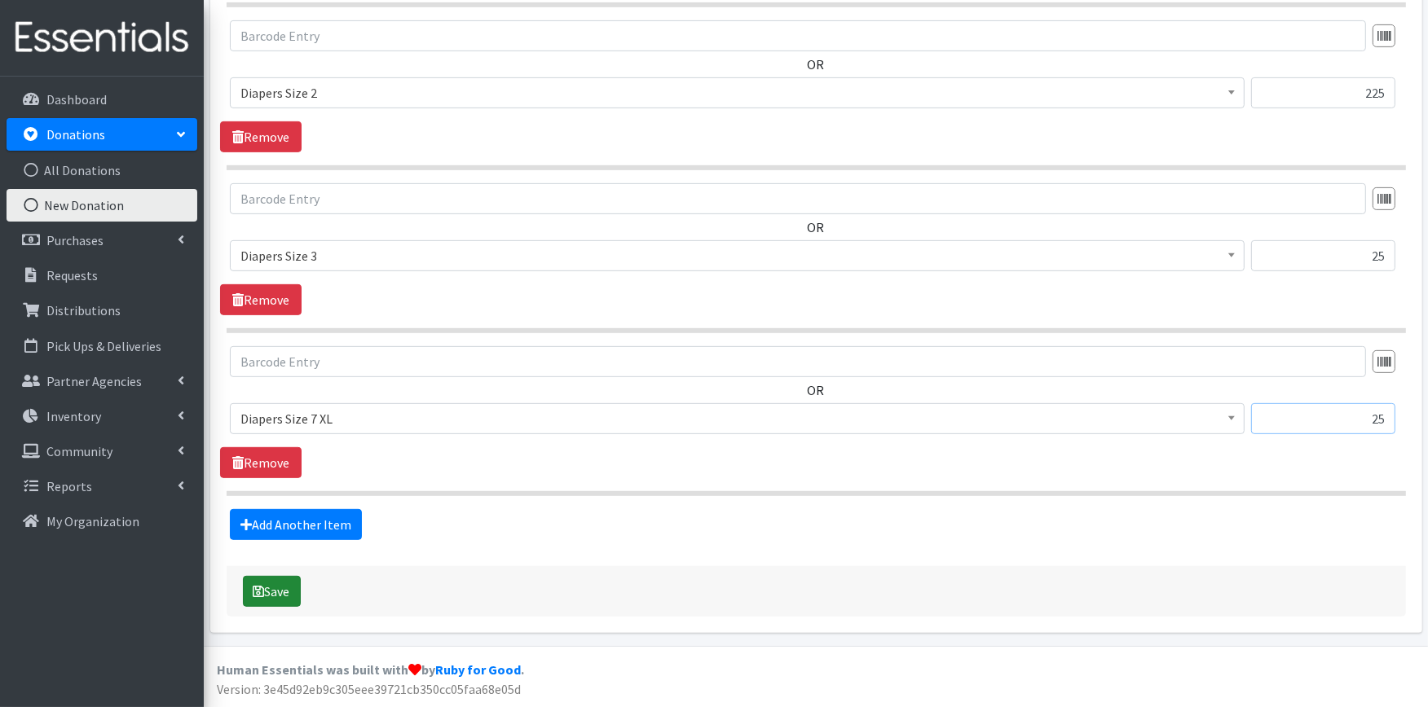
type input "25"
click at [266, 579] on button "Save" at bounding box center [272, 591] width 58 height 31
